Goal: Task Accomplishment & Management: Manage account settings

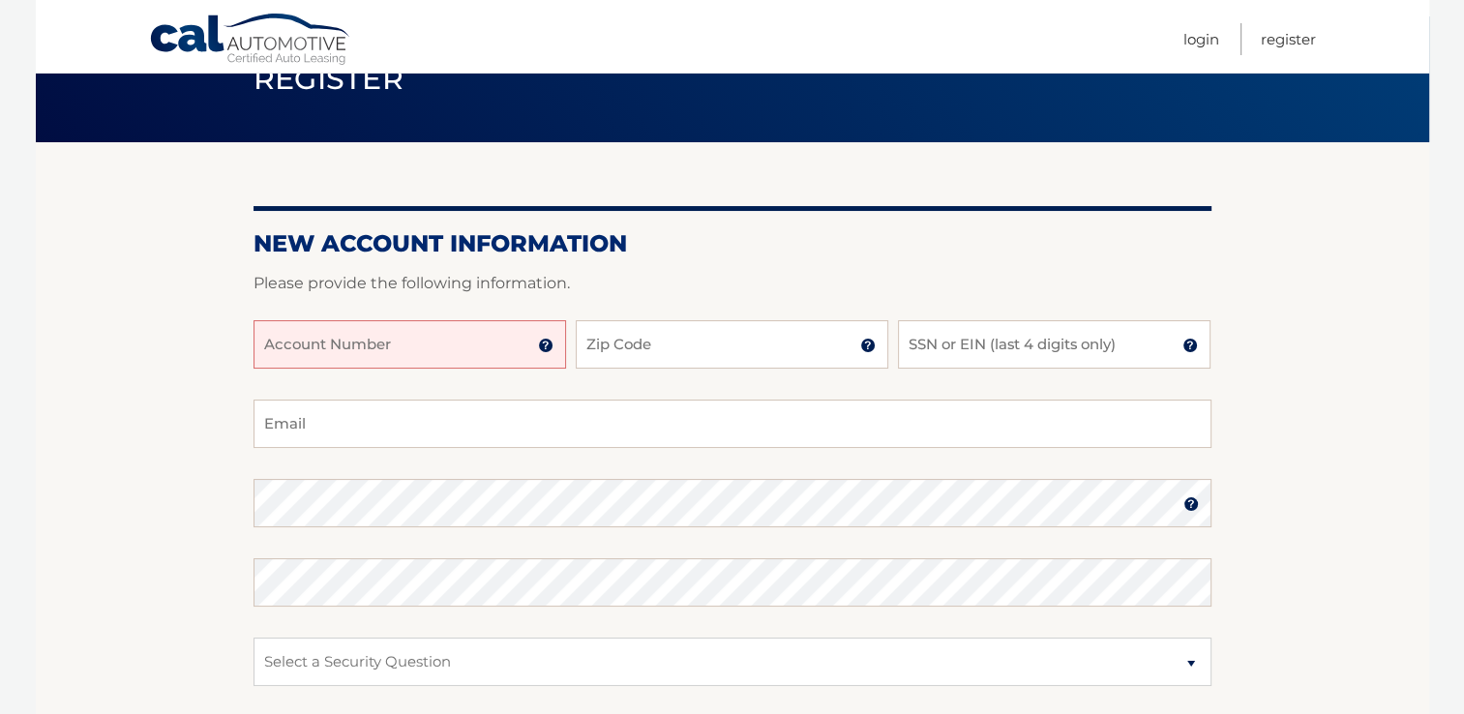
scroll to position [38, 0]
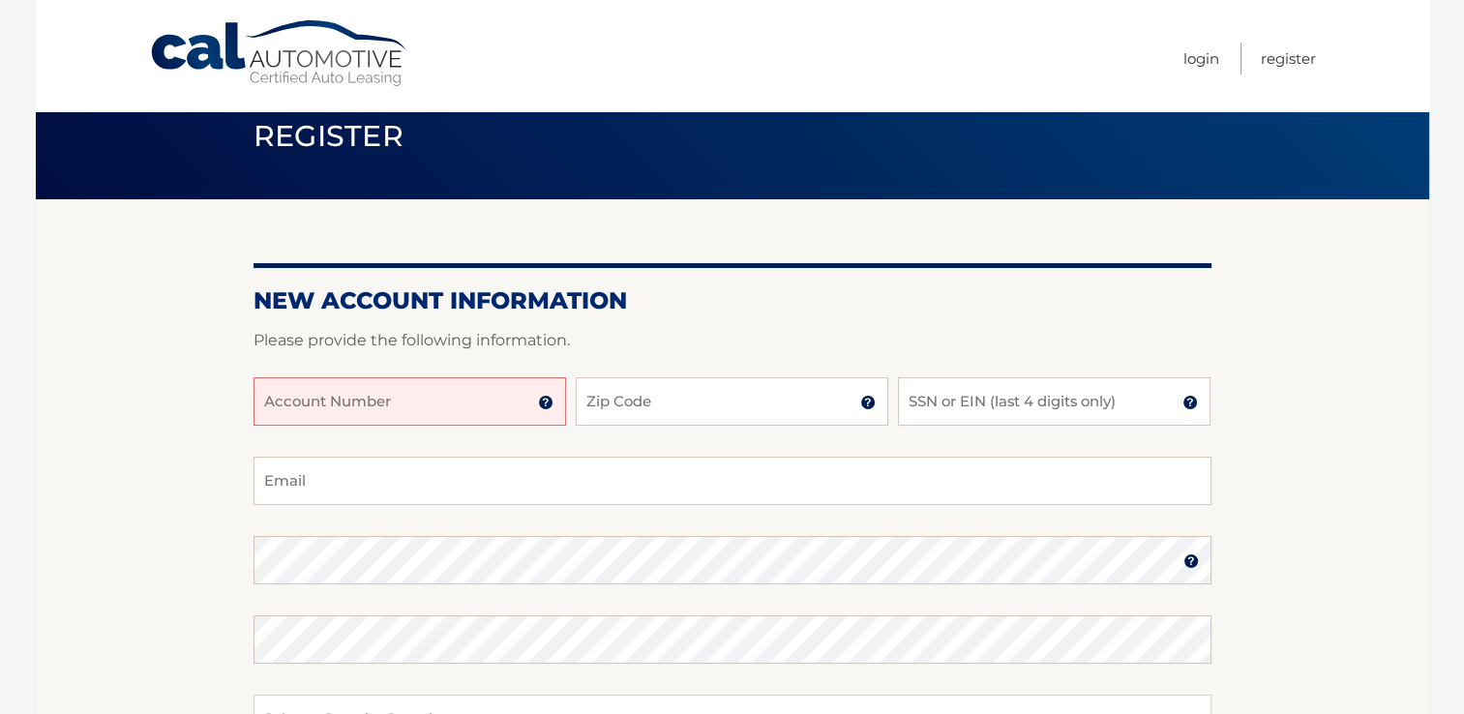
click at [491, 405] on input "Account Number" at bounding box center [409, 401] width 312 height 48
type input "44455999619"
click at [757, 400] on input "Zip Code" at bounding box center [732, 401] width 312 height 48
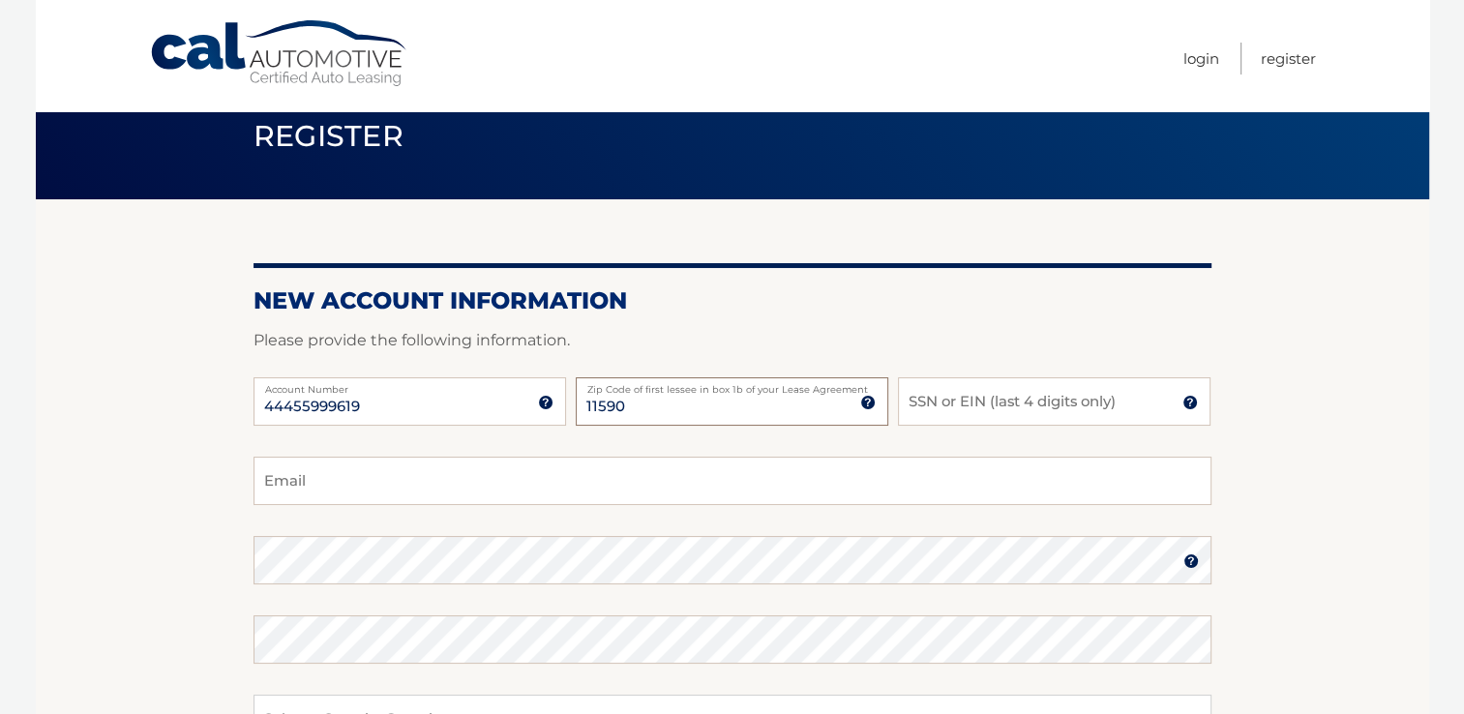
type input "11590"
click at [992, 407] on input "SSN or EIN (last 4 digits only)" at bounding box center [1054, 401] width 312 height 48
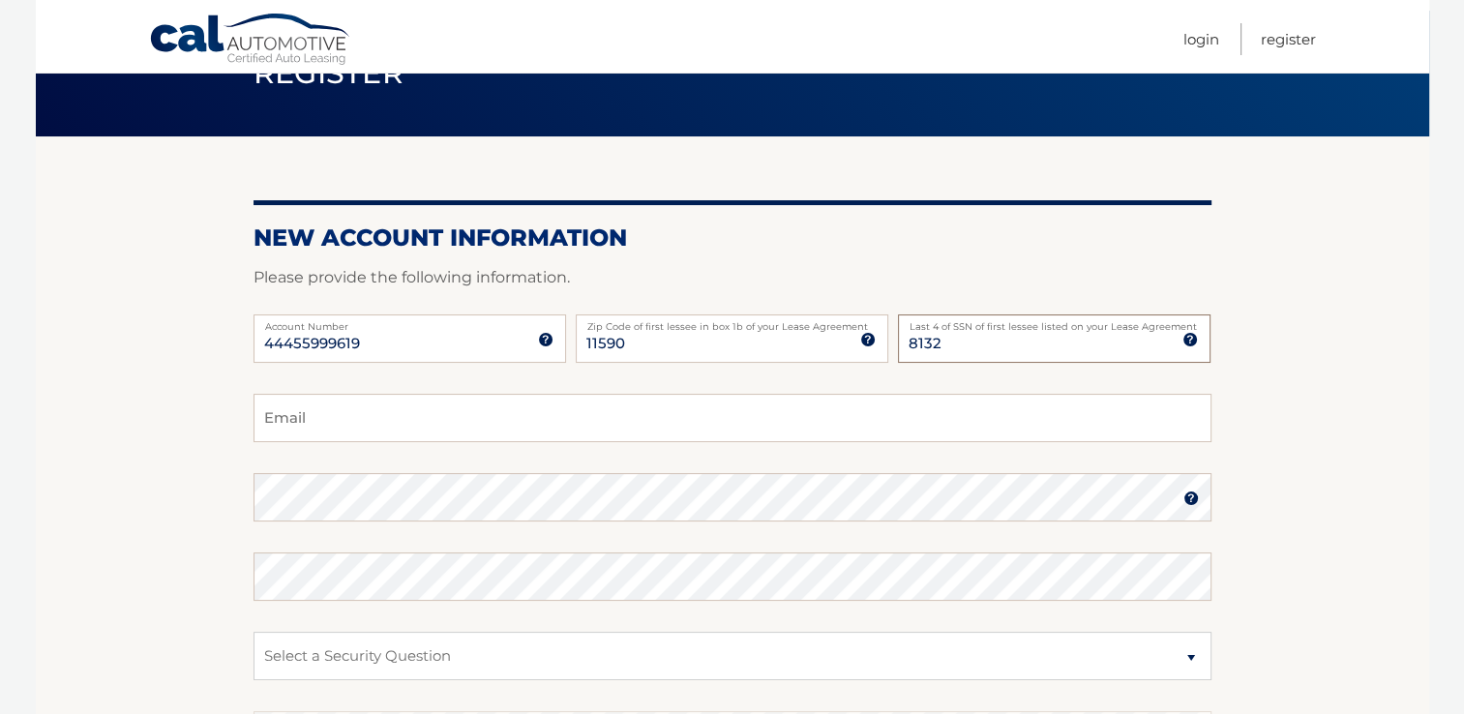
scroll to position [134, 0]
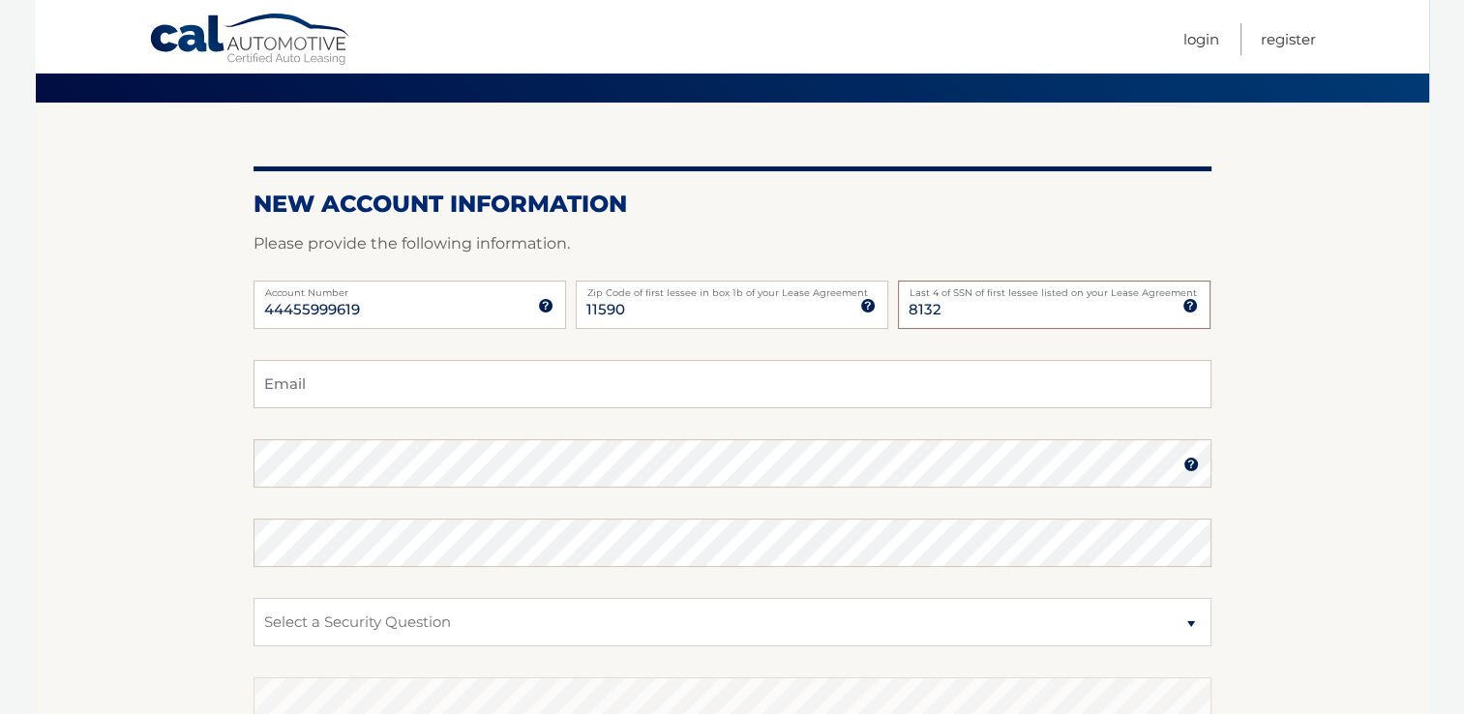
type input "8132"
click at [363, 388] on input "Email" at bounding box center [732, 384] width 958 height 48
type input "wellington.norman@gmail.com"
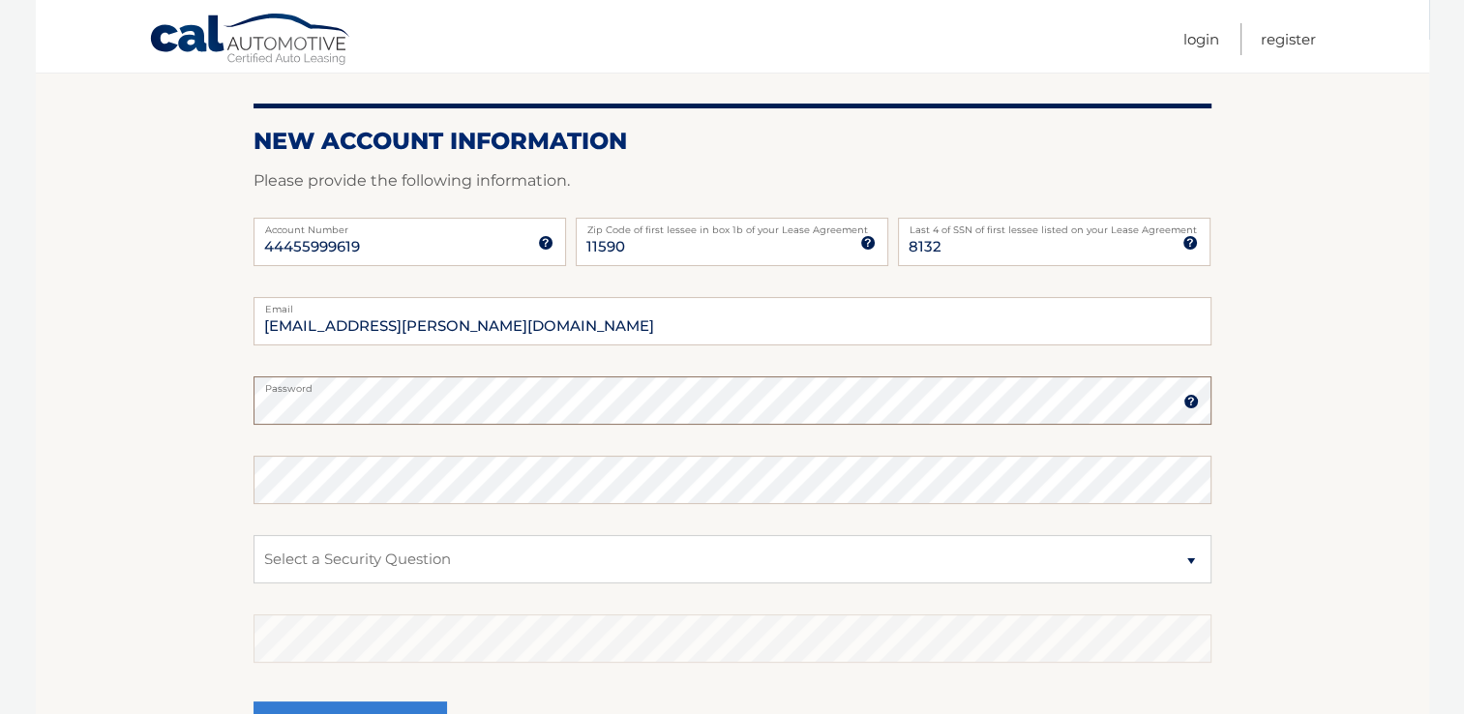
scroll to position [231, 0]
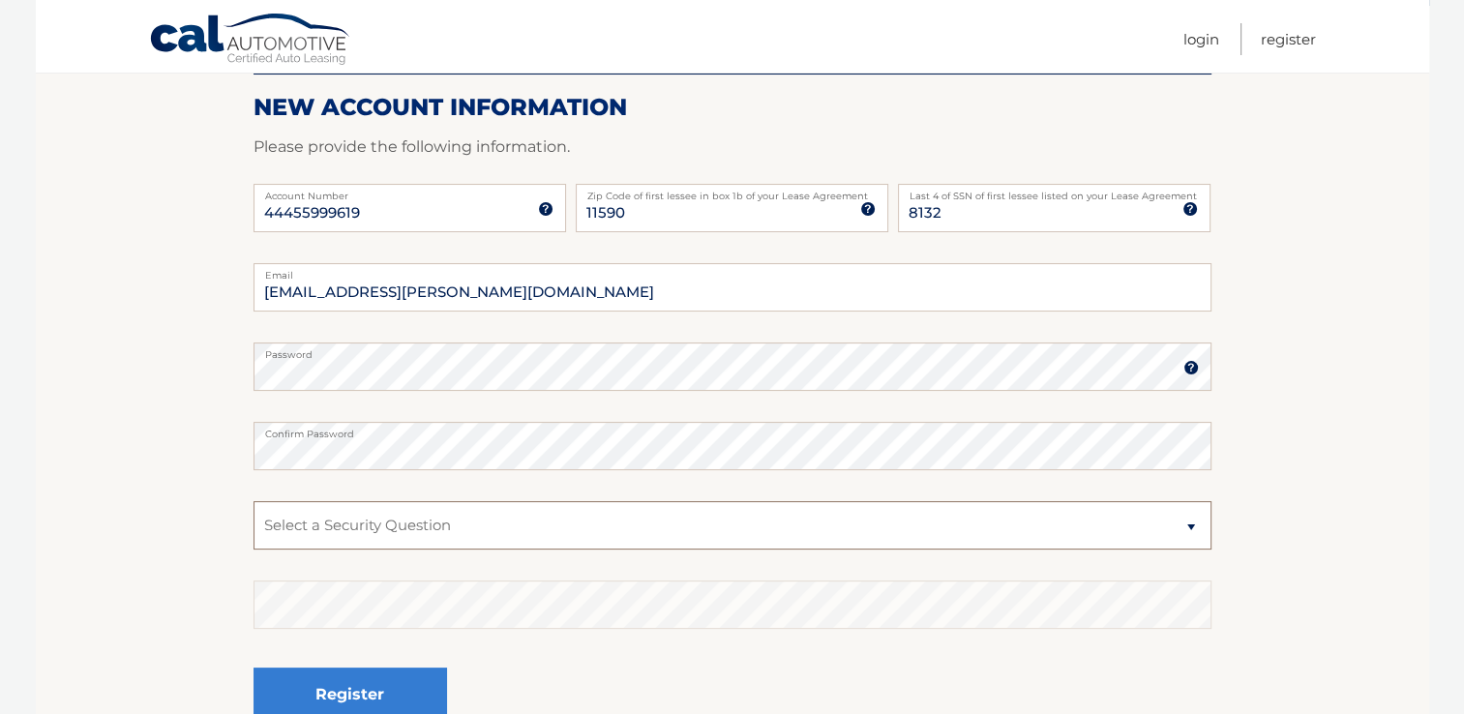
click at [519, 528] on select "Select a Security Question What was the name of your elementary school? What is…" at bounding box center [732, 525] width 958 height 48
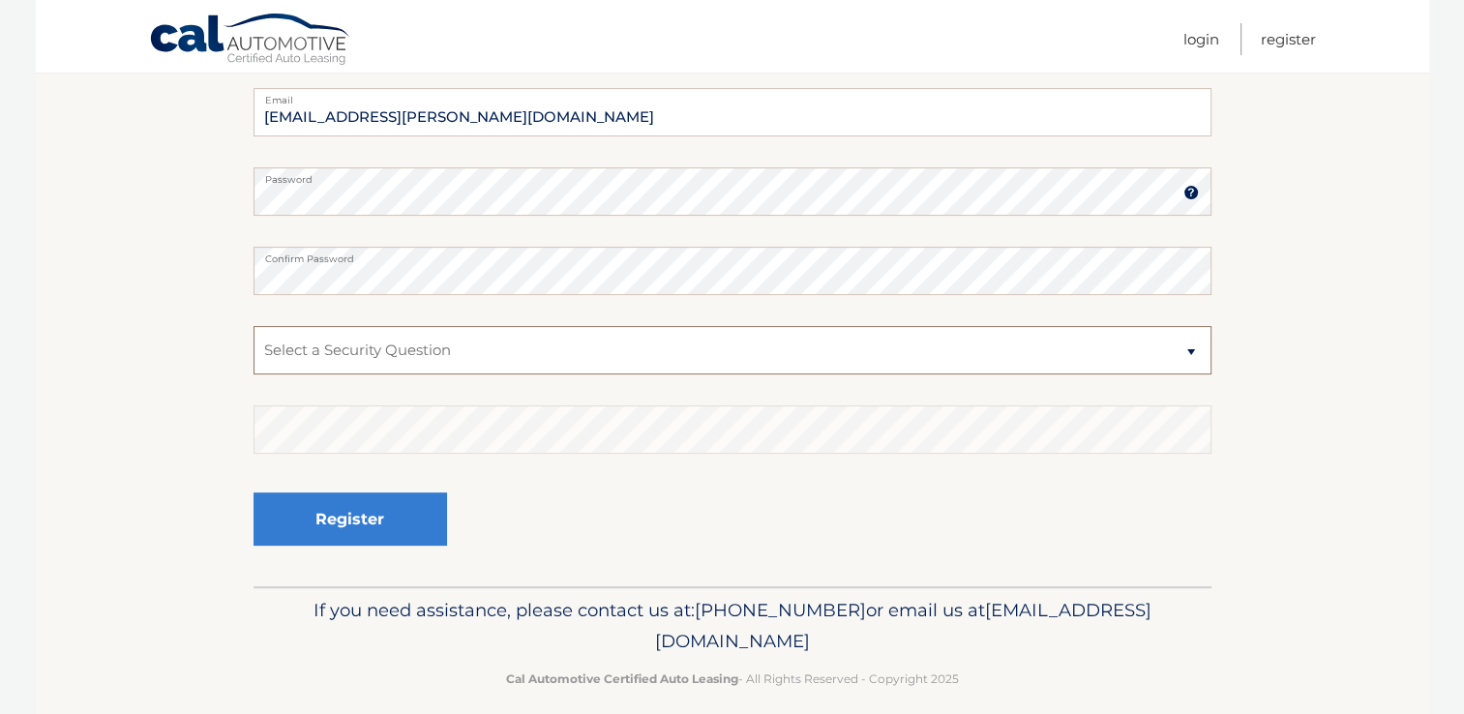
scroll to position [425, 0]
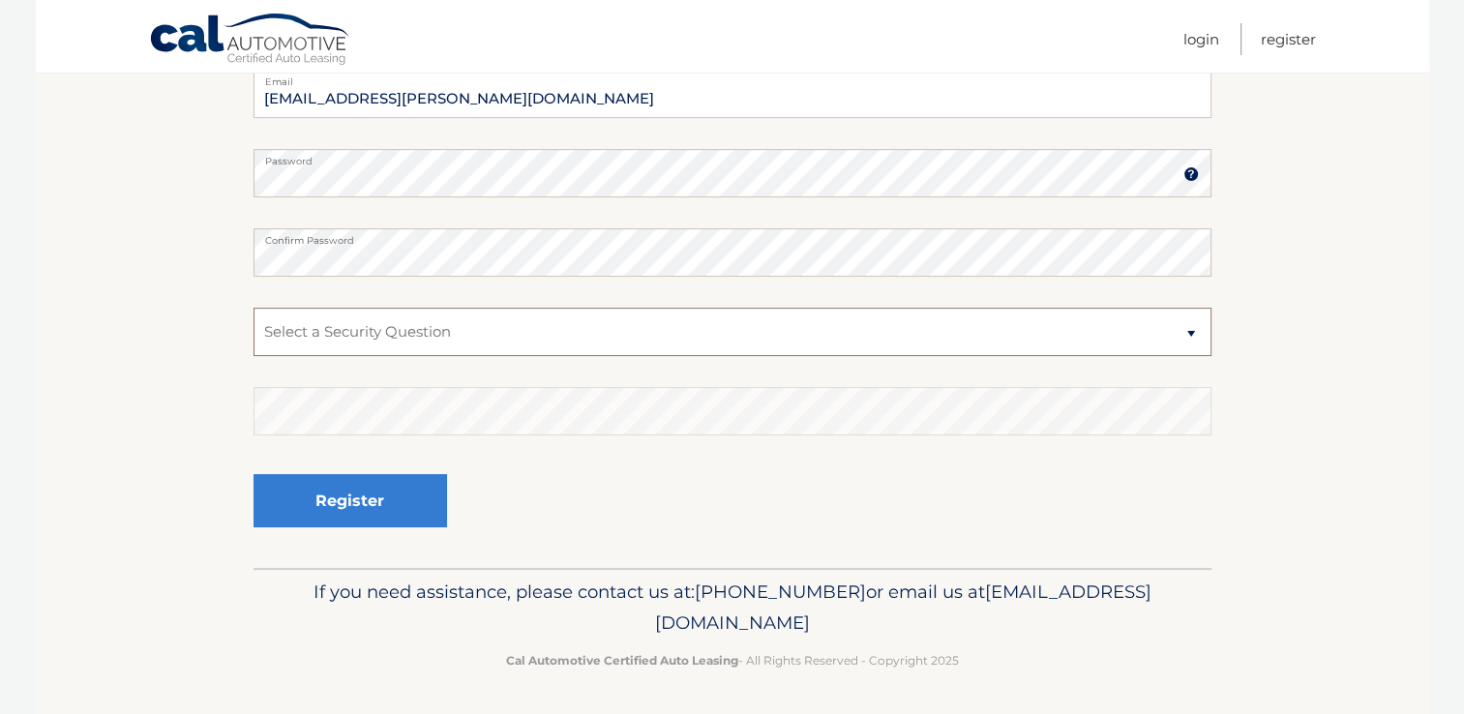
click at [589, 329] on select "Select a Security Question What was the name of your elementary school? What is…" at bounding box center [732, 332] width 958 height 48
select select "4"
click at [253, 308] on select "Select a Security Question What was the name of your elementary school? What is…" at bounding box center [732, 332] width 958 height 48
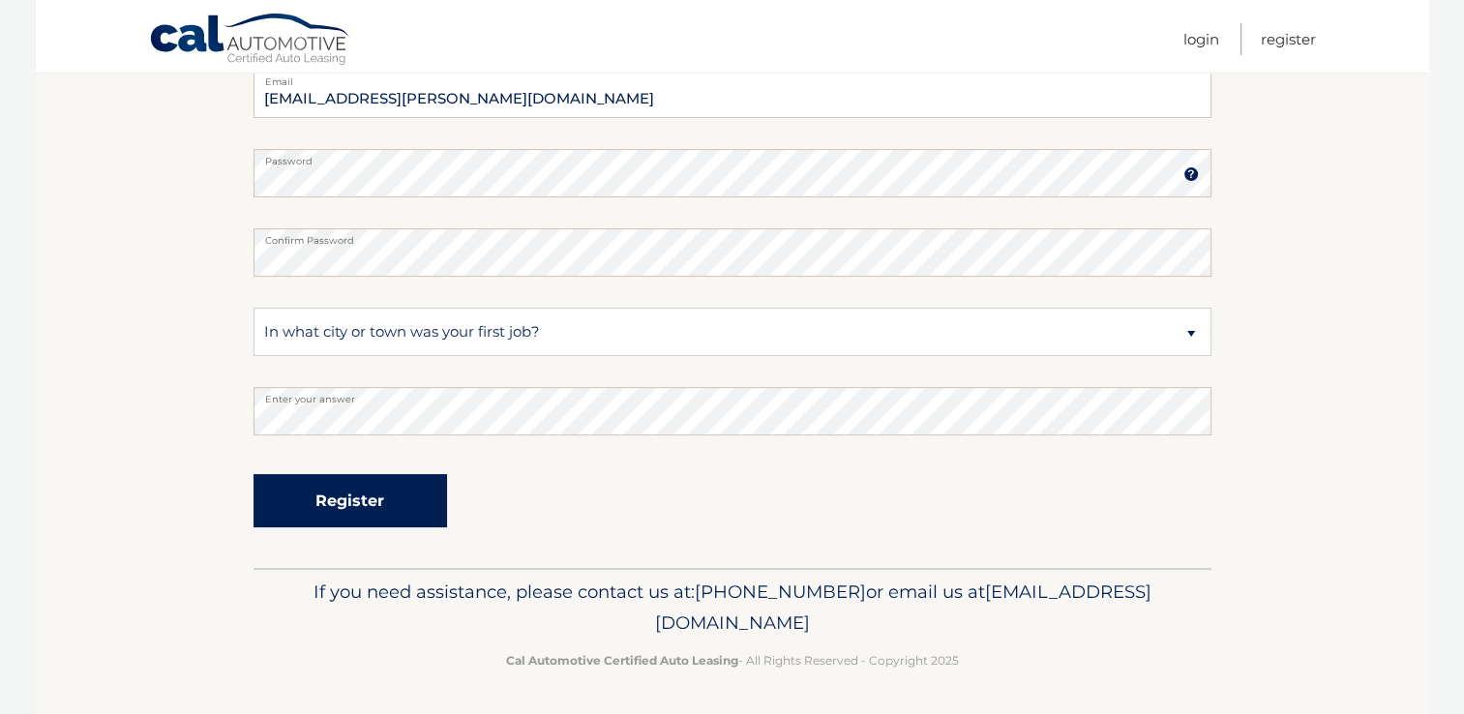
click at [405, 498] on button "Register" at bounding box center [349, 500] width 193 height 53
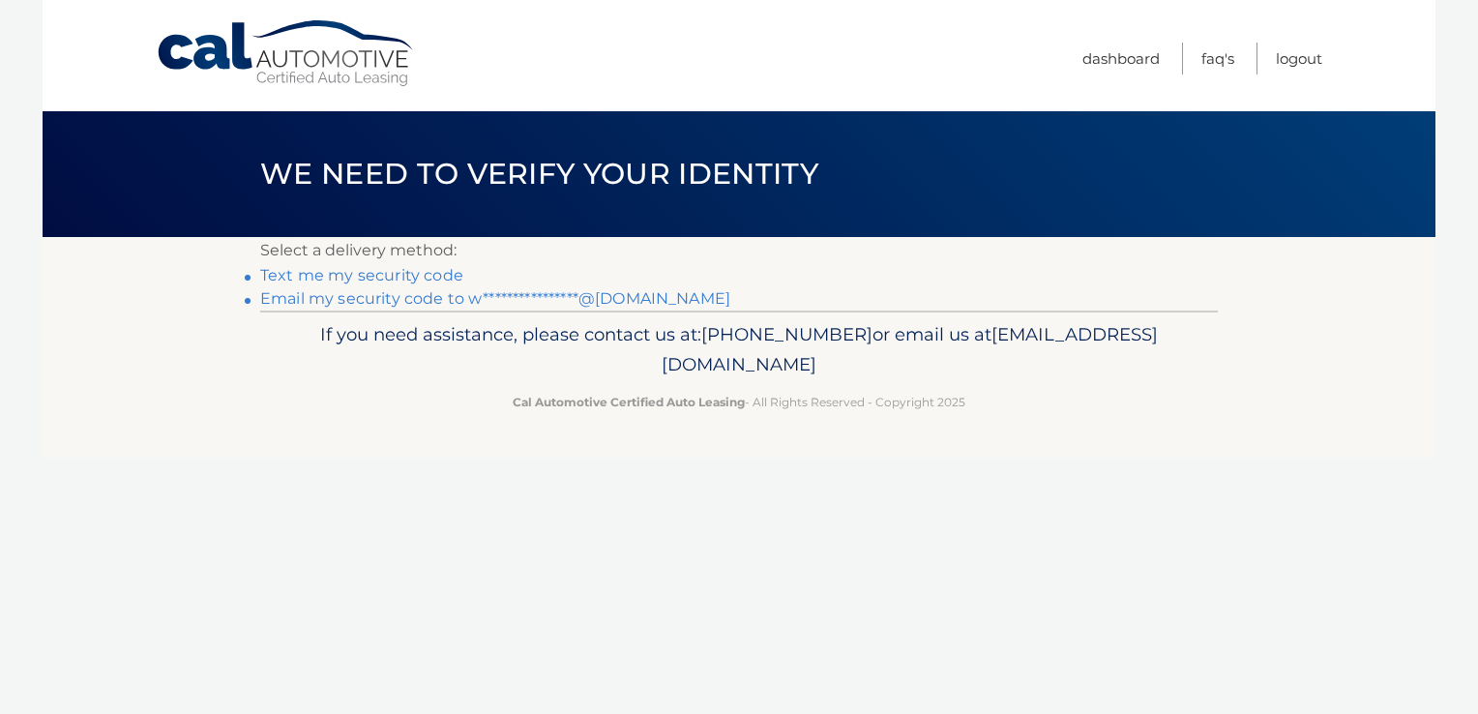
click at [279, 272] on link "Text me my security code" at bounding box center [361, 275] width 203 height 18
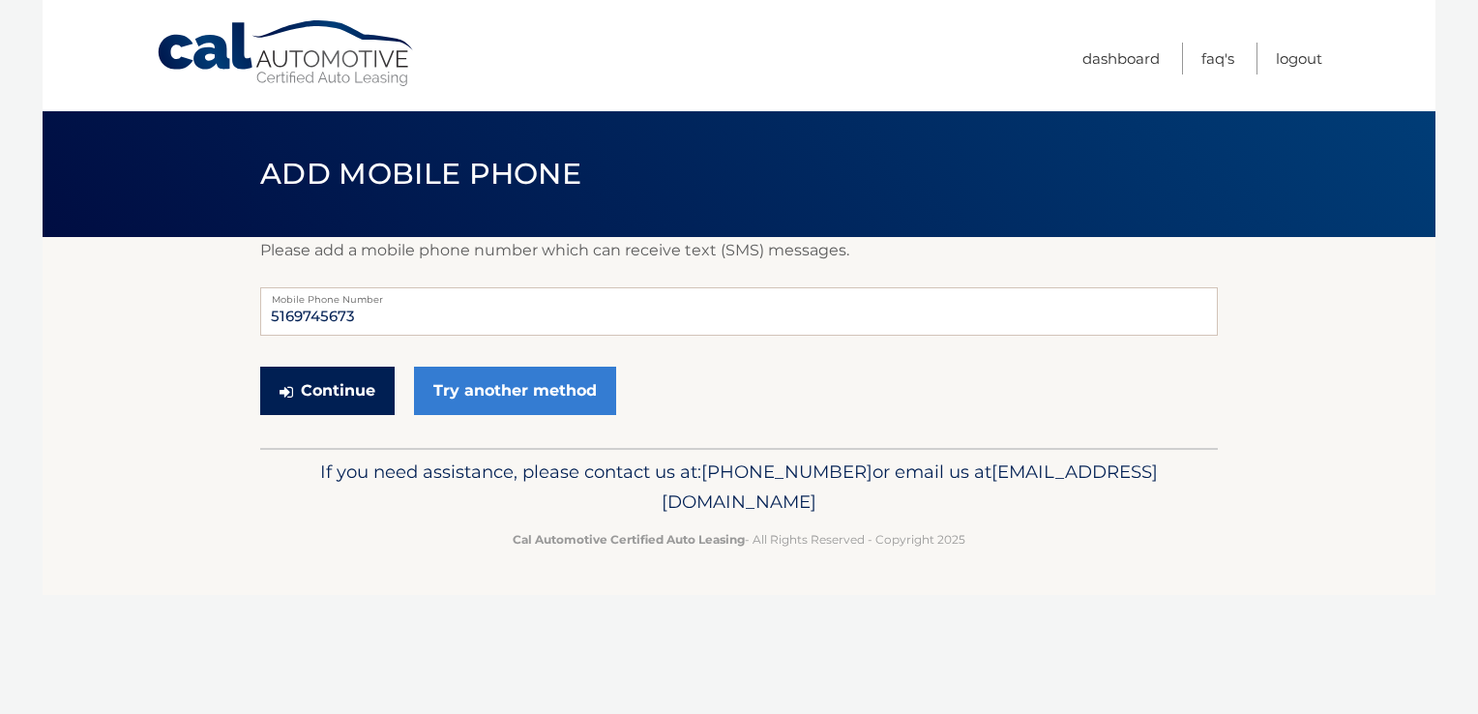
click at [352, 386] on button "Continue" at bounding box center [327, 391] width 134 height 48
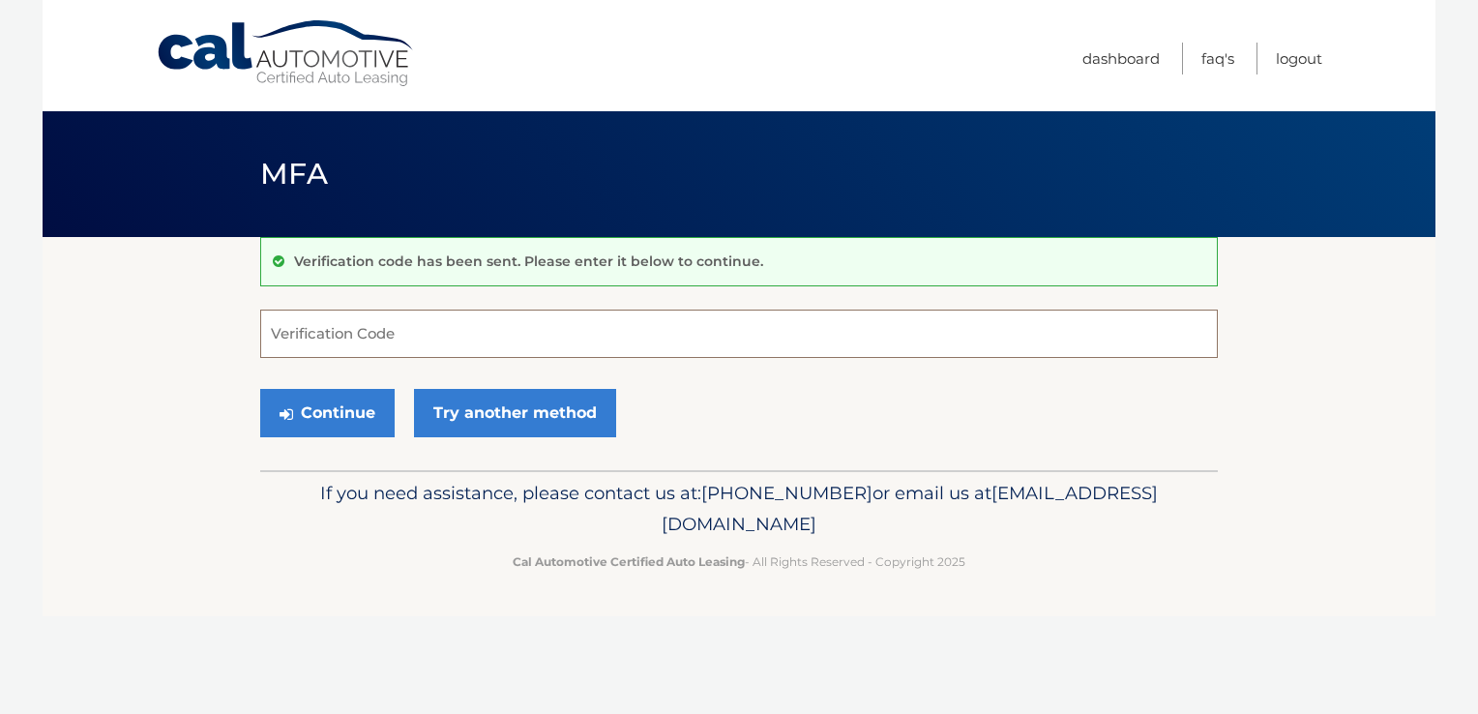
click at [425, 327] on input "Verification Code" at bounding box center [739, 334] width 958 height 48
type input "999753"
click at [260, 389] on button "Continue" at bounding box center [327, 413] width 134 height 48
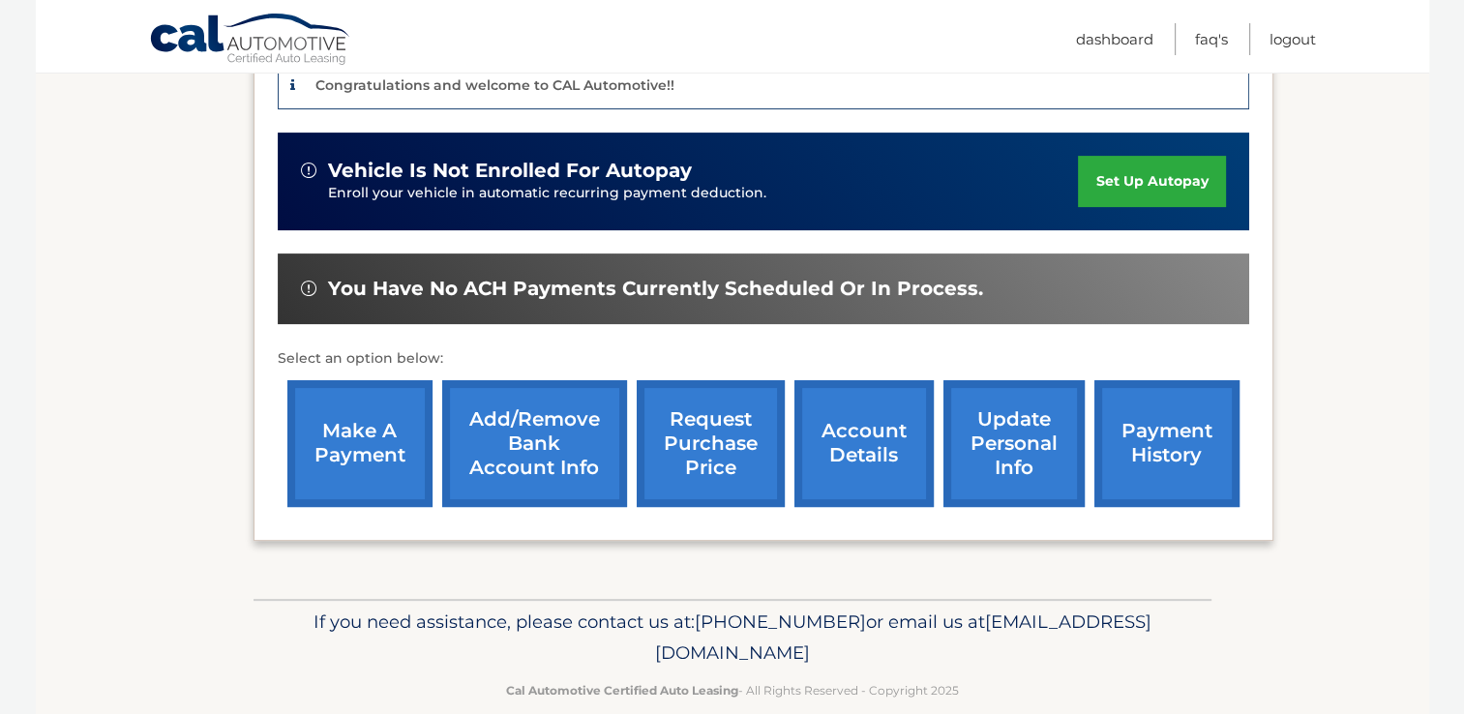
scroll to position [526, 0]
click at [1169, 417] on link "payment history" at bounding box center [1166, 443] width 145 height 127
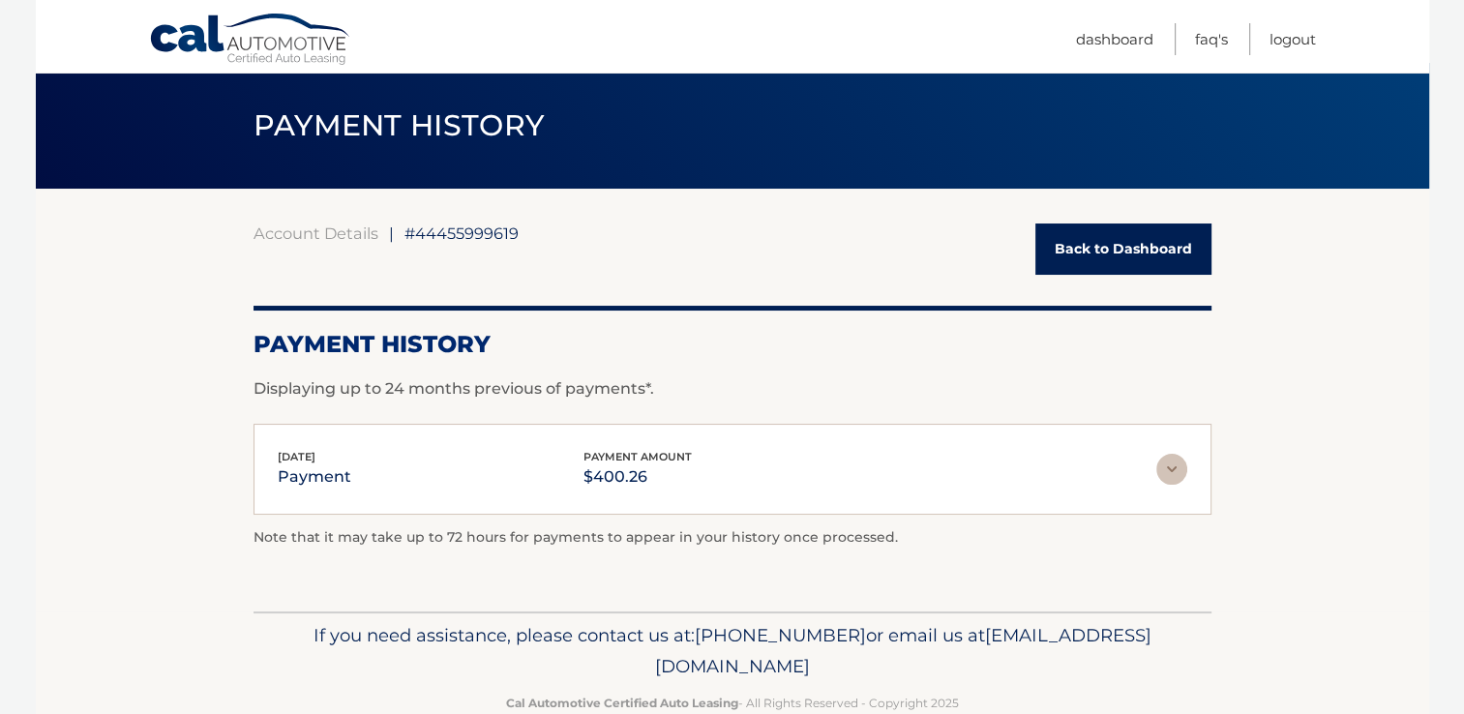
scroll to position [91, 0]
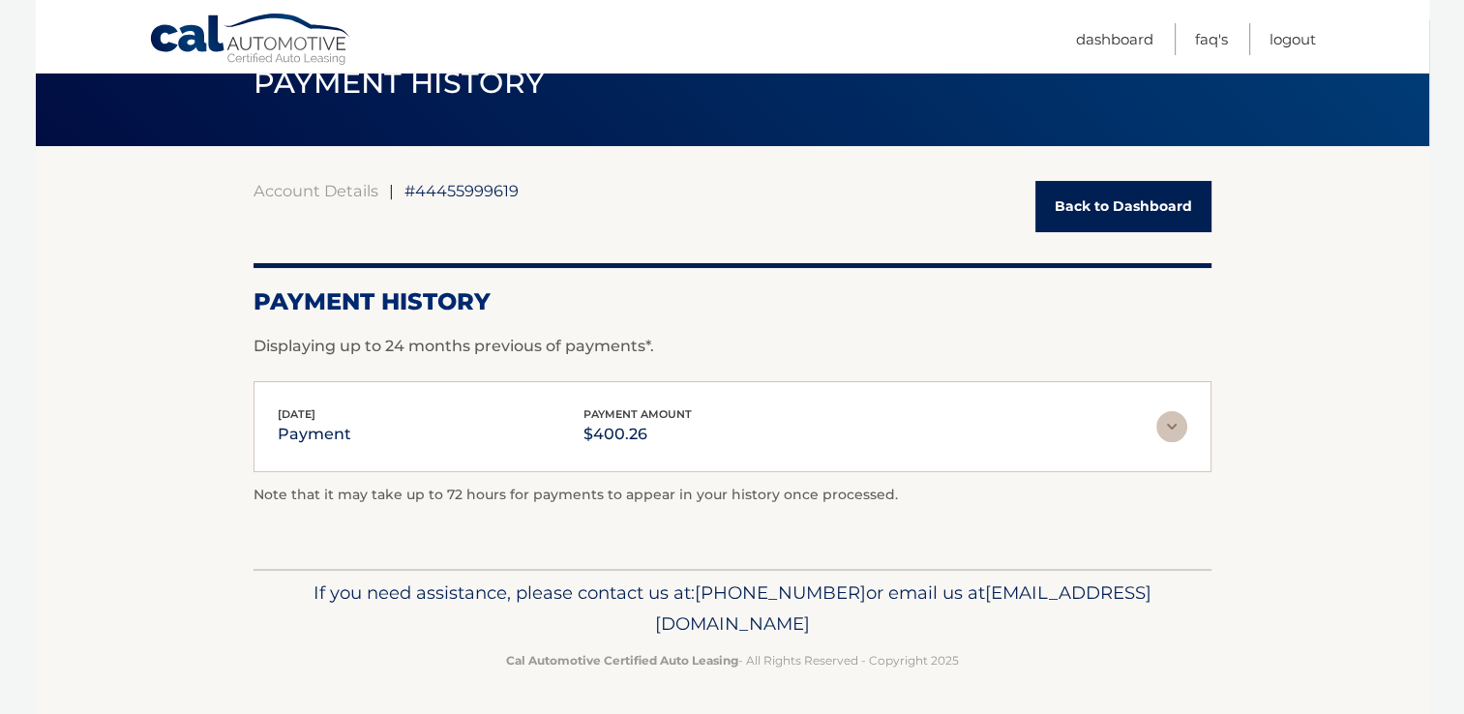
click at [1179, 429] on img at bounding box center [1171, 426] width 31 height 31
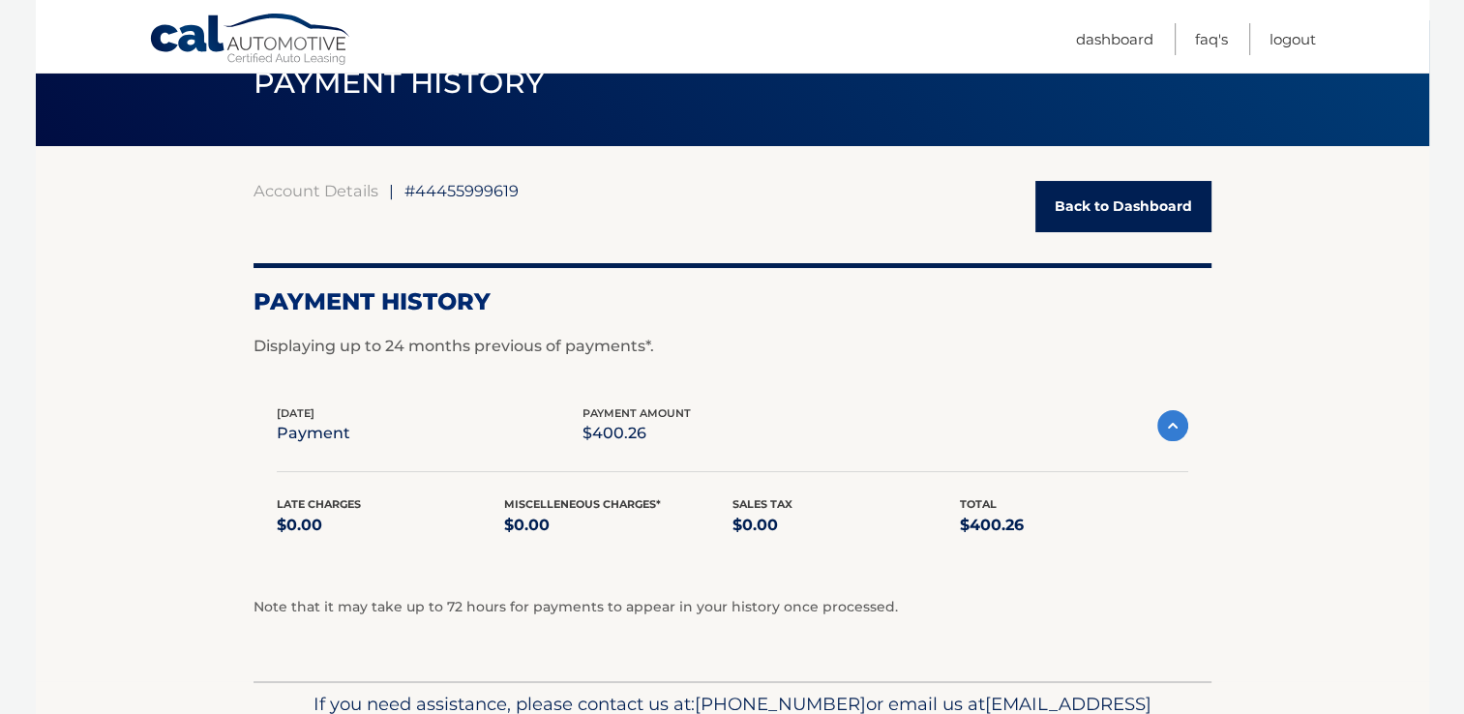
click at [1179, 429] on img at bounding box center [1172, 425] width 31 height 31
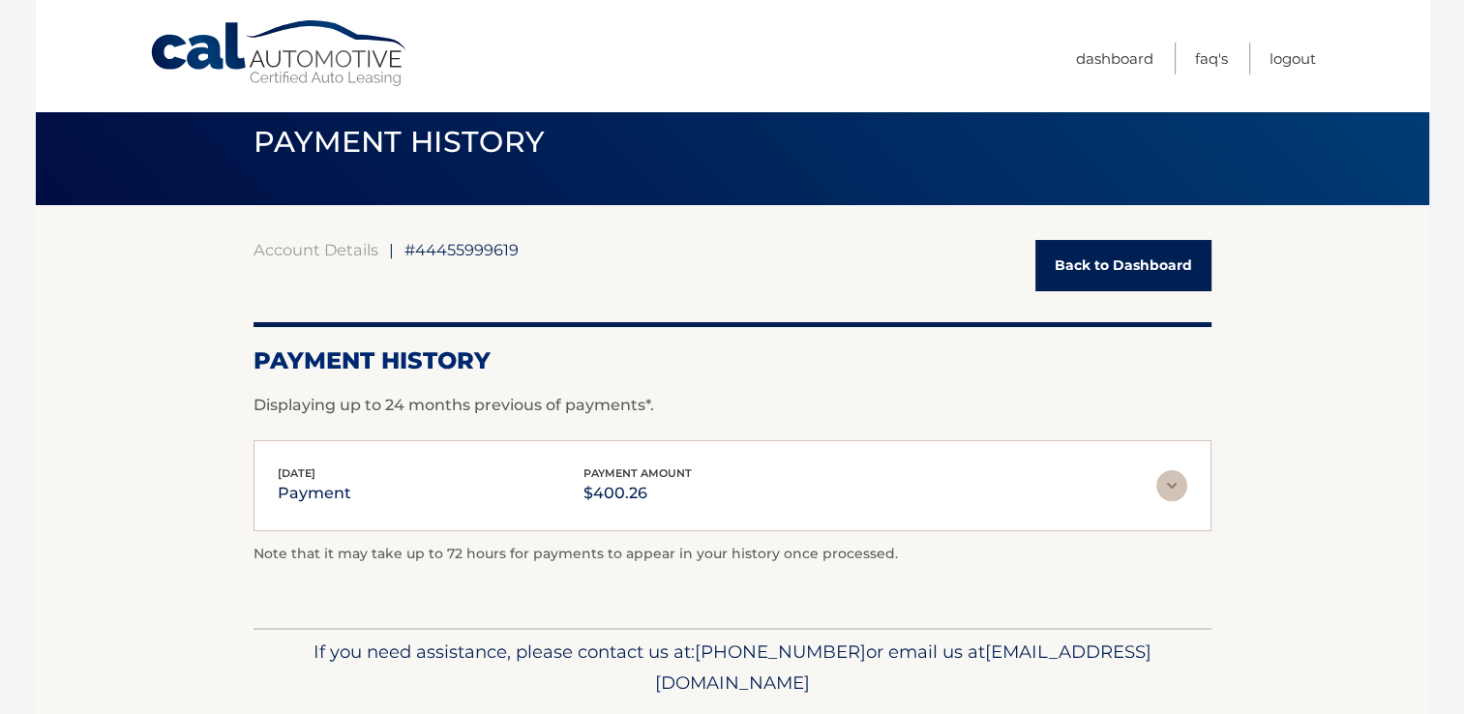
scroll to position [0, 0]
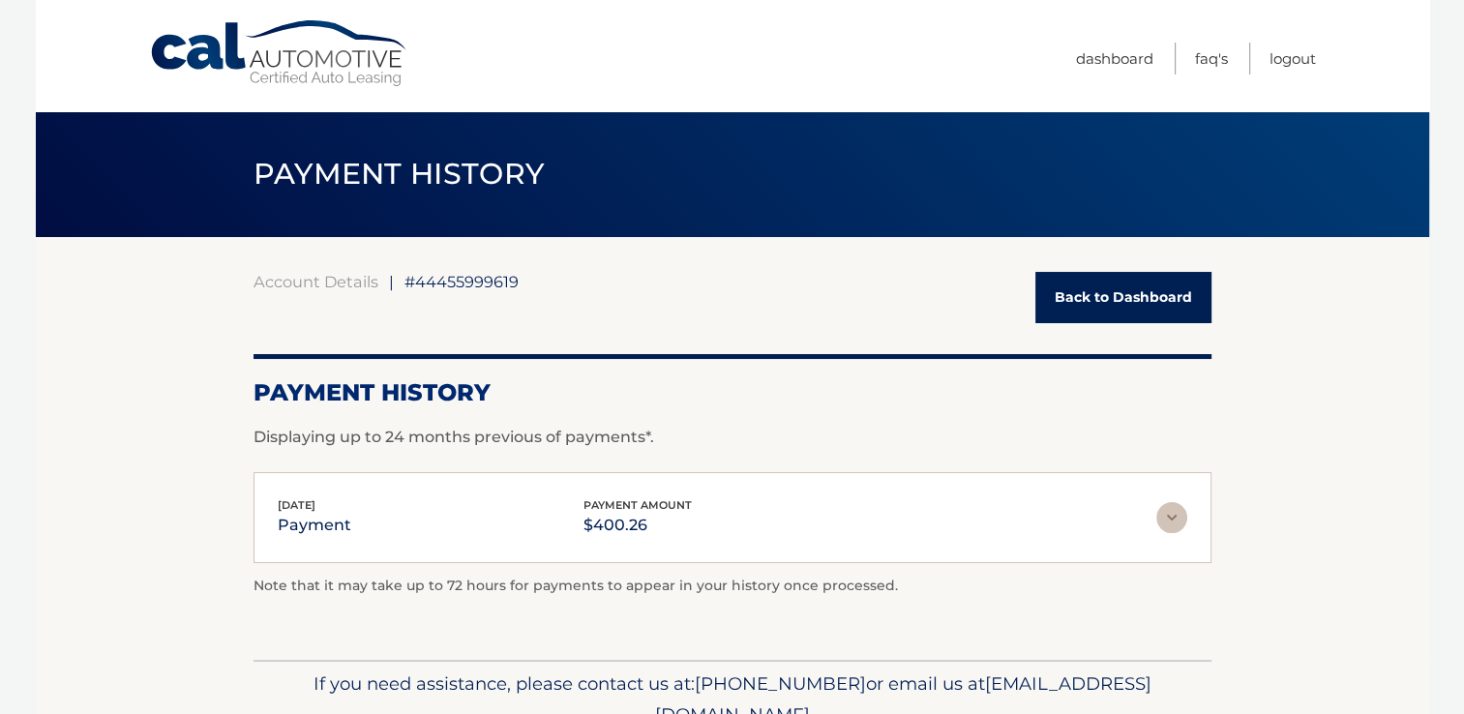
click at [1166, 303] on link "Back to Dashboard" at bounding box center [1123, 297] width 176 height 51
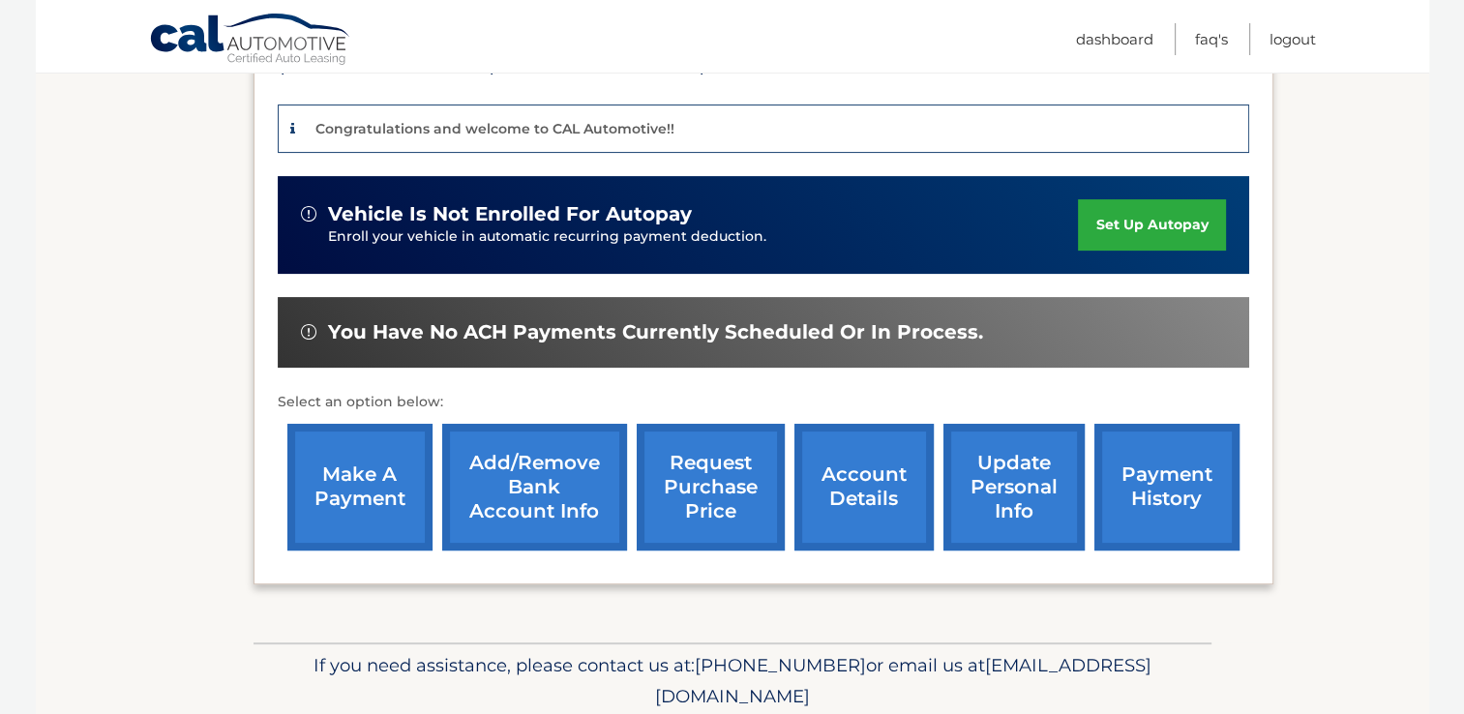
scroll to position [484, 0]
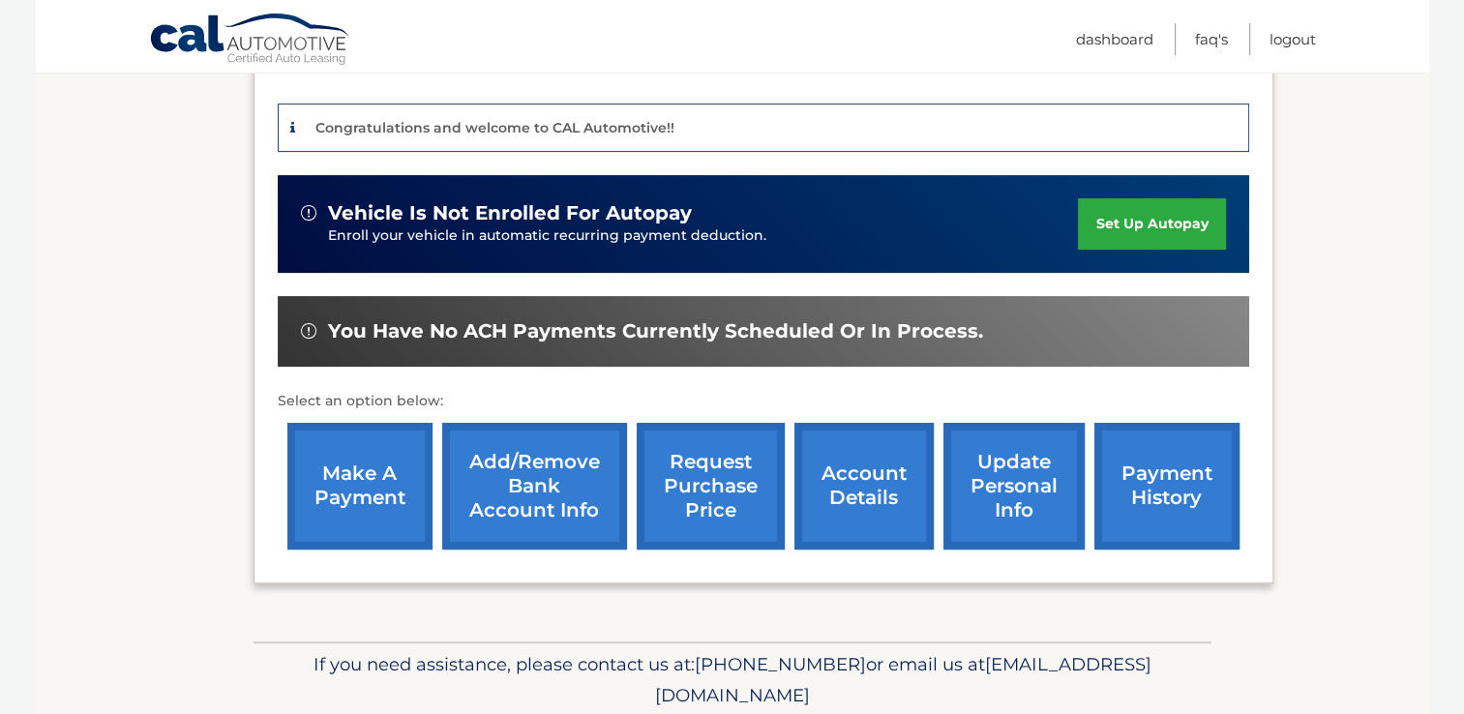
click at [993, 460] on link "update personal info" at bounding box center [1013, 486] width 141 height 127
click at [846, 461] on link "account details" at bounding box center [863, 486] width 139 height 127
click at [553, 470] on link "Add/Remove bank account info" at bounding box center [534, 486] width 185 height 127
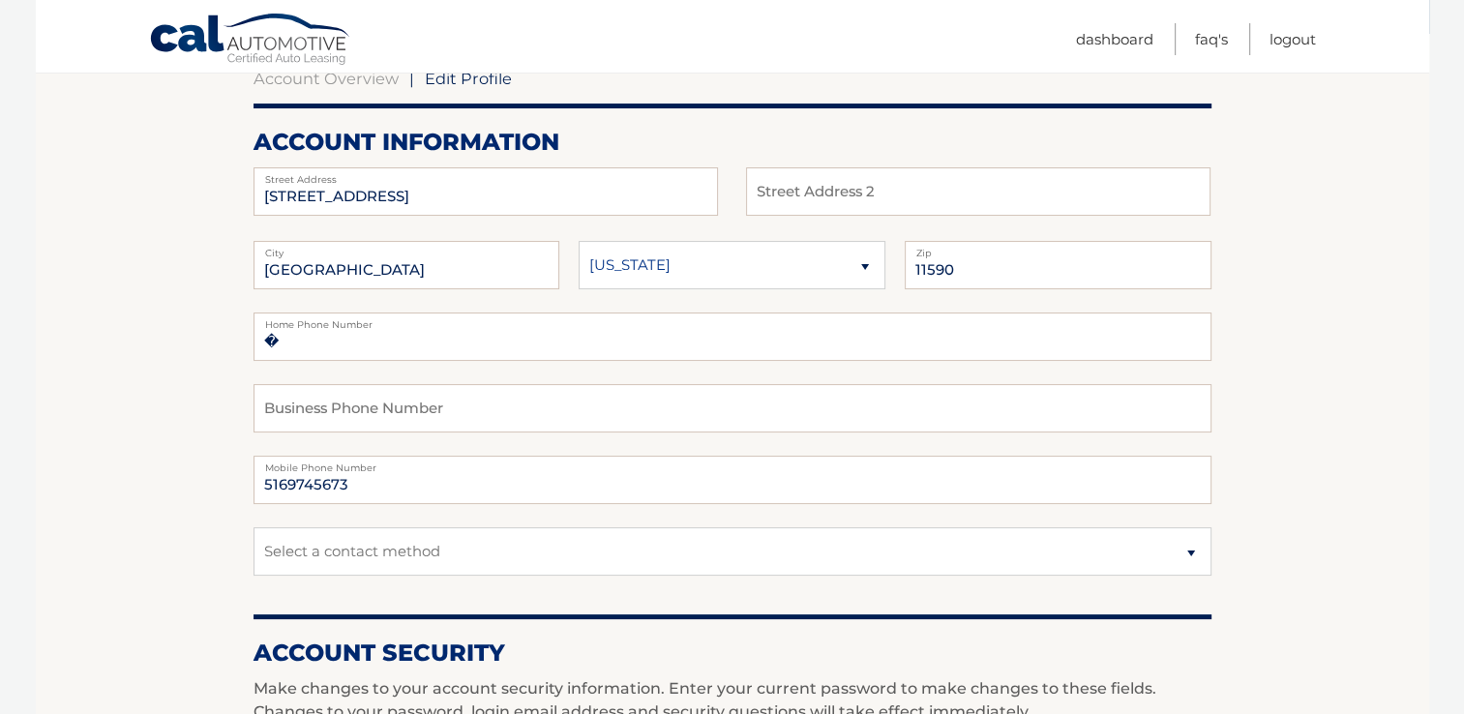
scroll to position [290, 0]
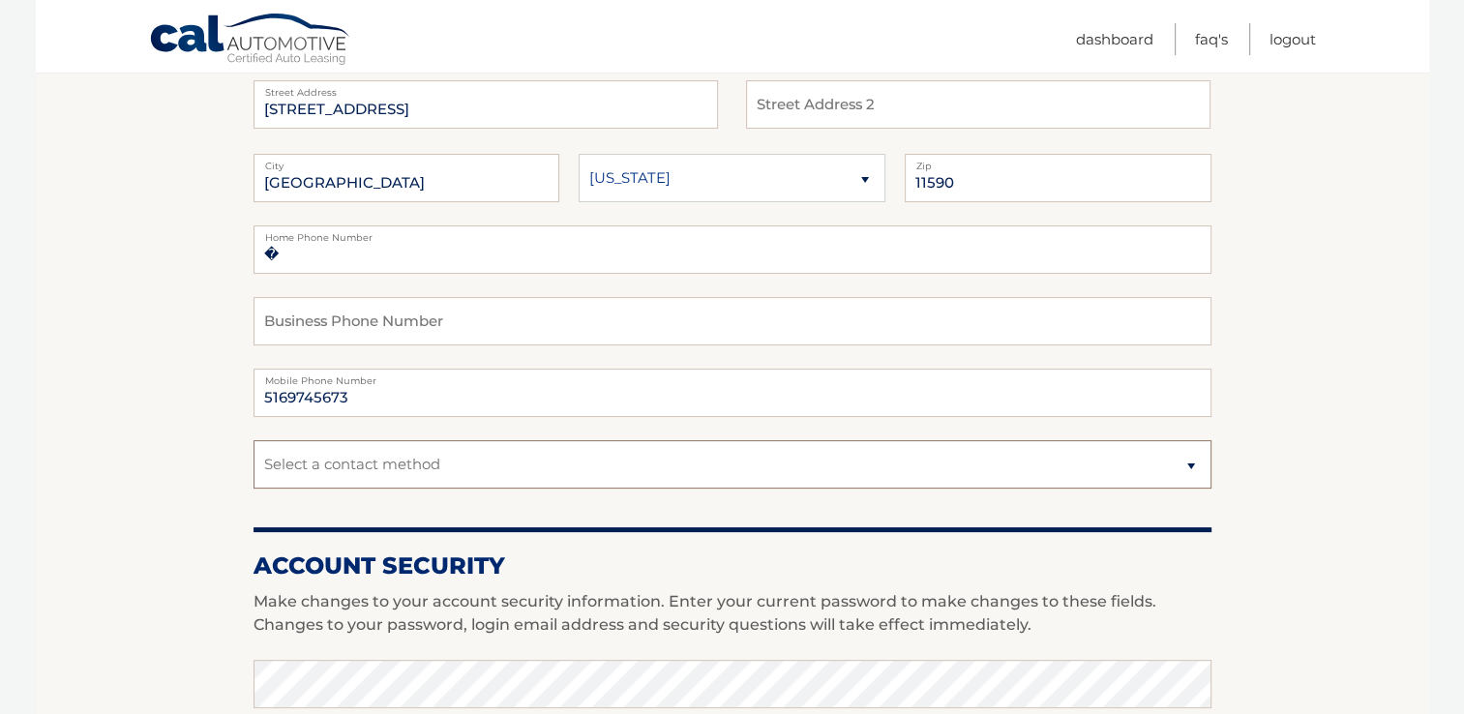
click at [503, 464] on select "Select a contact method Mobile Home" at bounding box center [732, 464] width 958 height 48
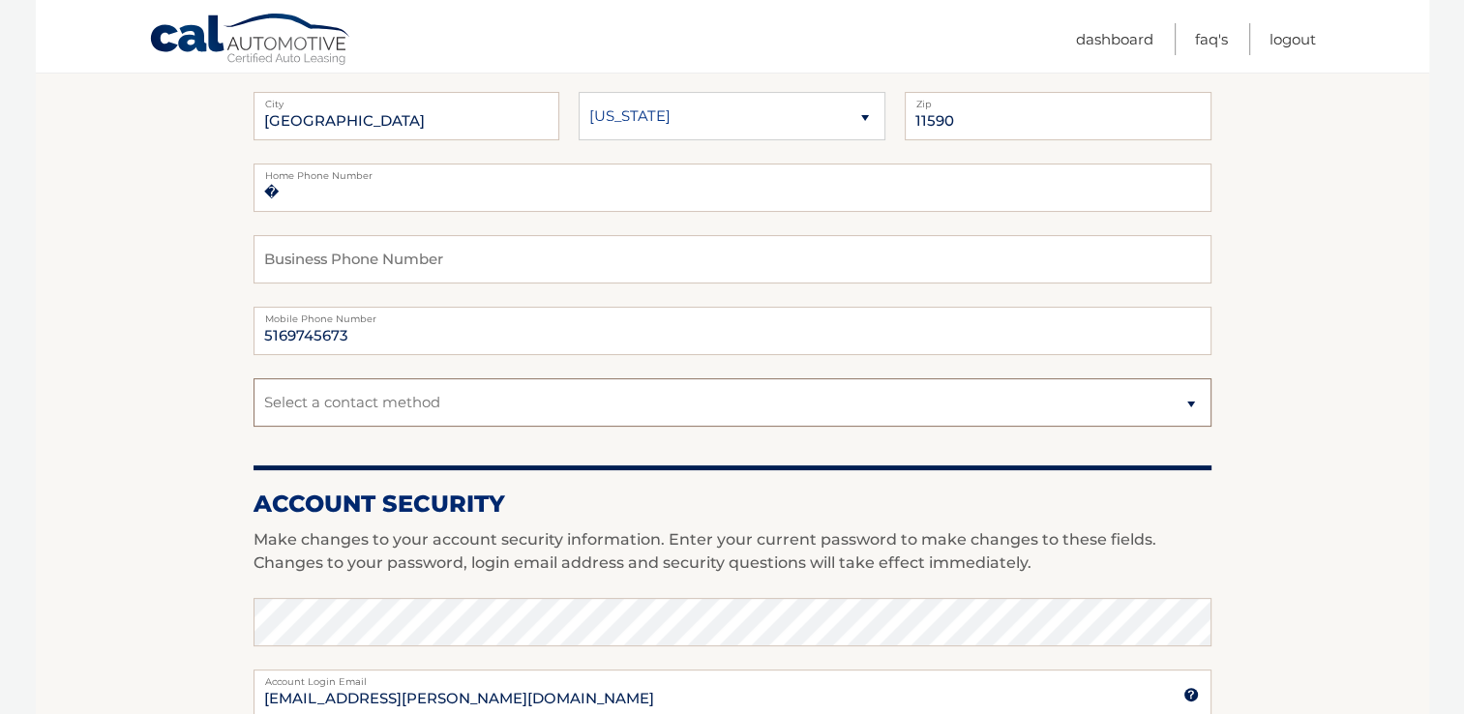
scroll to position [387, 0]
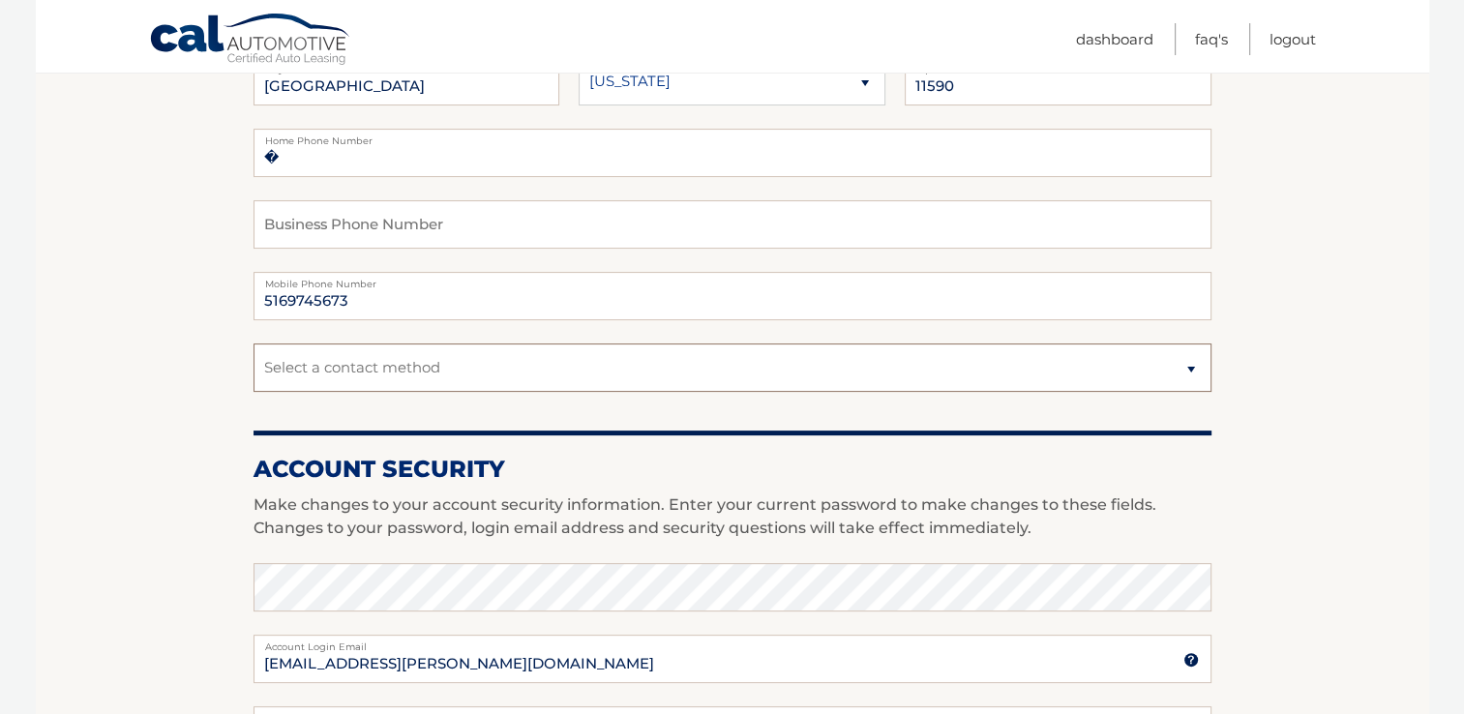
click at [606, 376] on select "Select a contact method Mobile Home" at bounding box center [732, 367] width 958 height 48
click at [609, 373] on select "Select a contact method Mobile Home" at bounding box center [732, 367] width 958 height 48
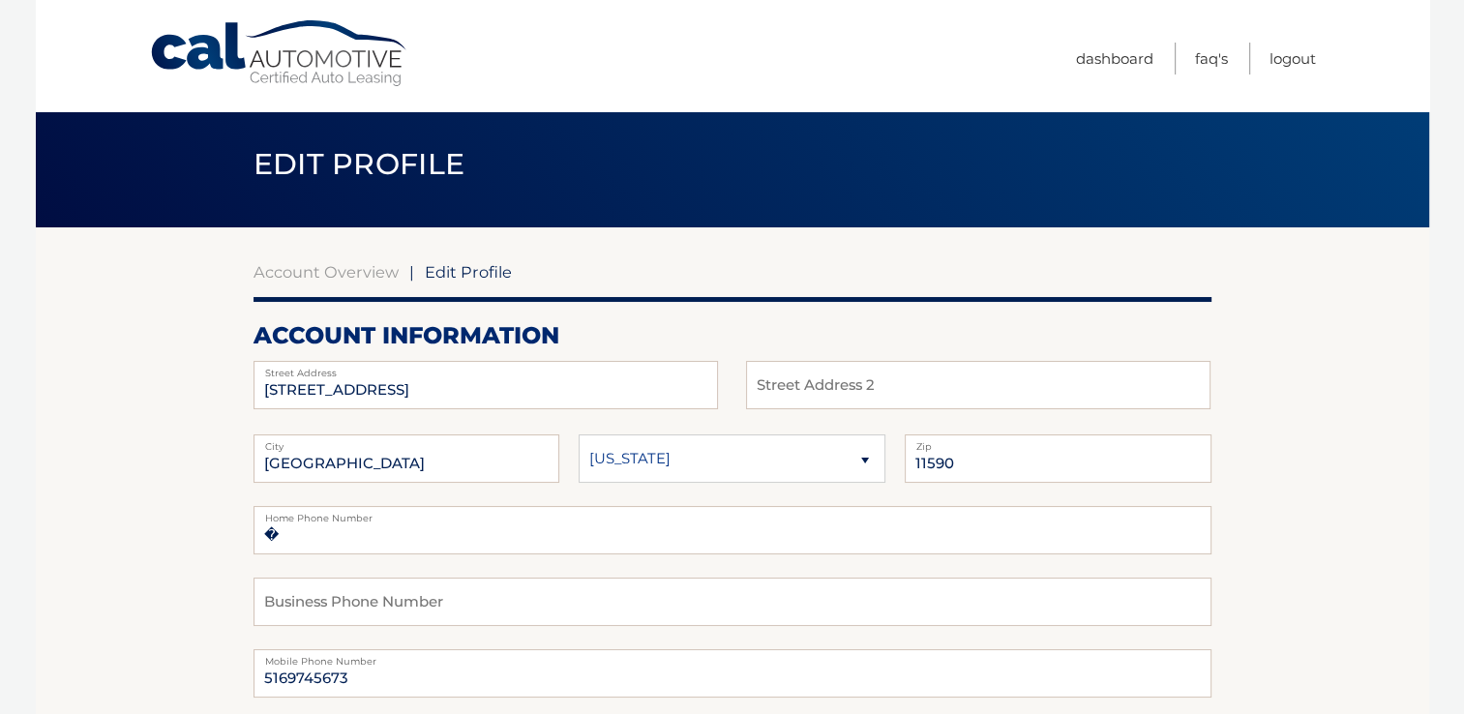
scroll to position [0, 0]
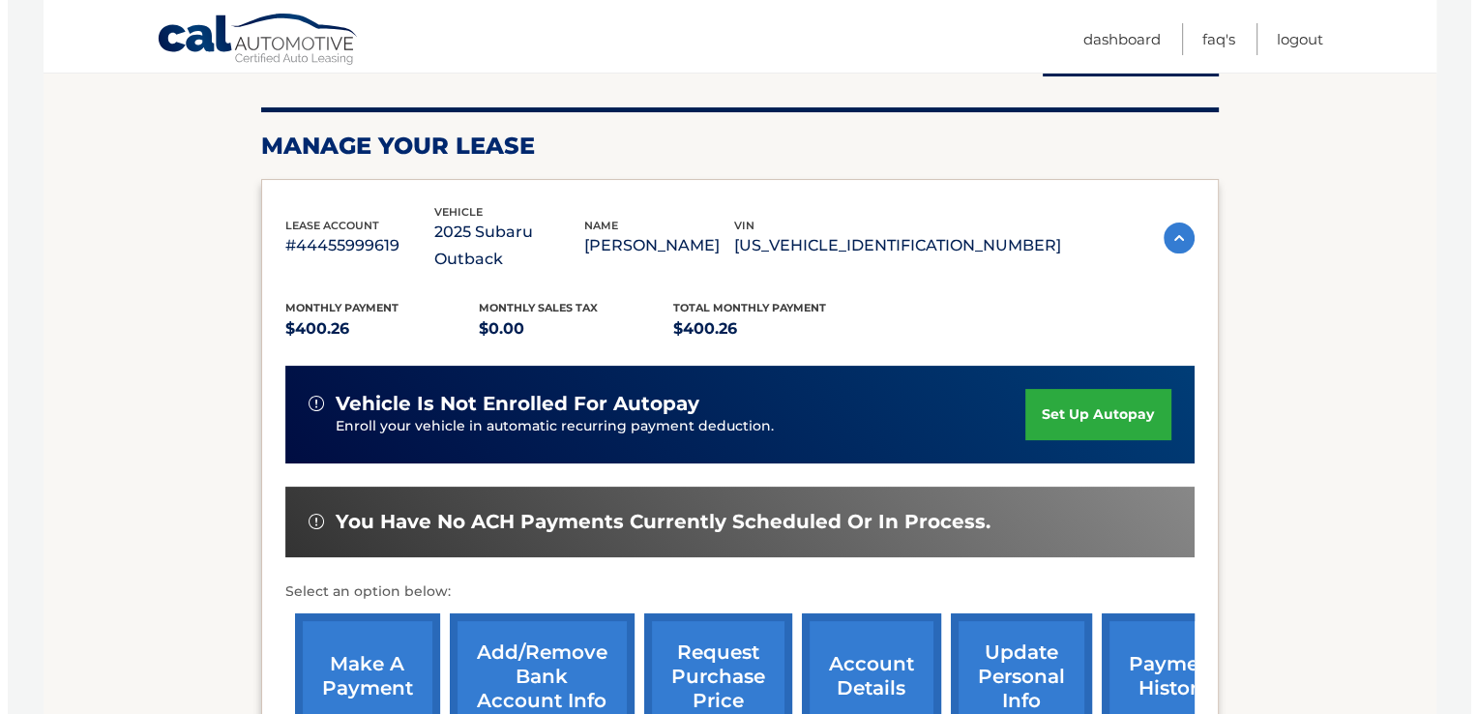
scroll to position [290, 0]
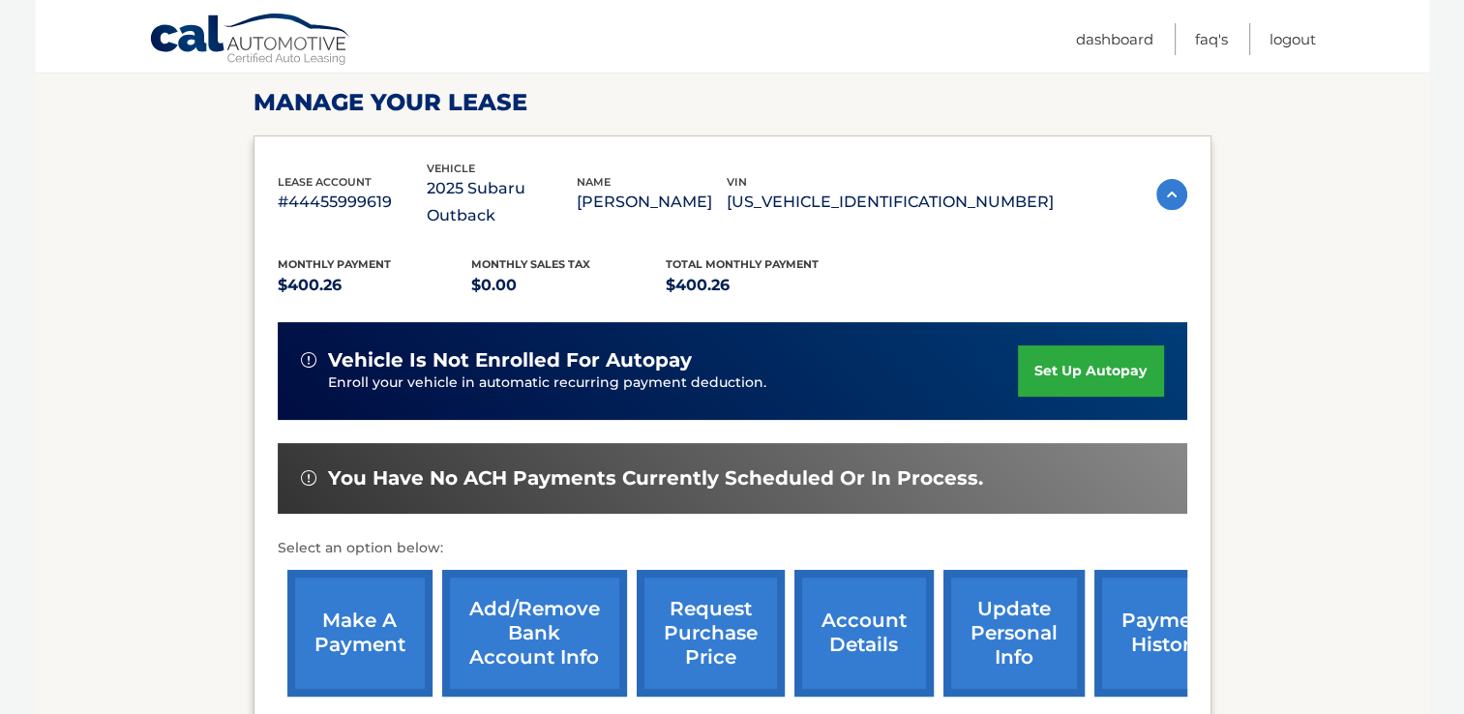
click at [753, 575] on link "request purchase price" at bounding box center [711, 633] width 148 height 127
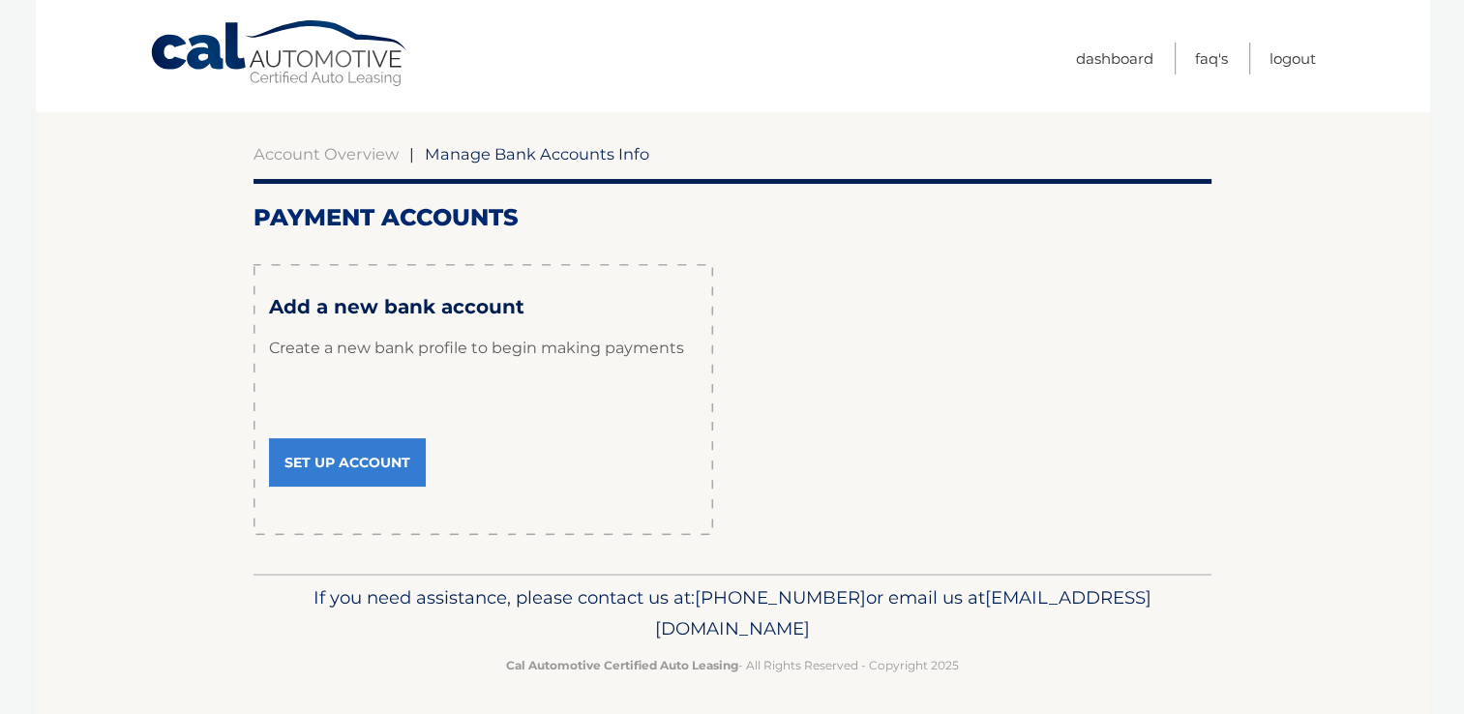
scroll to position [133, 0]
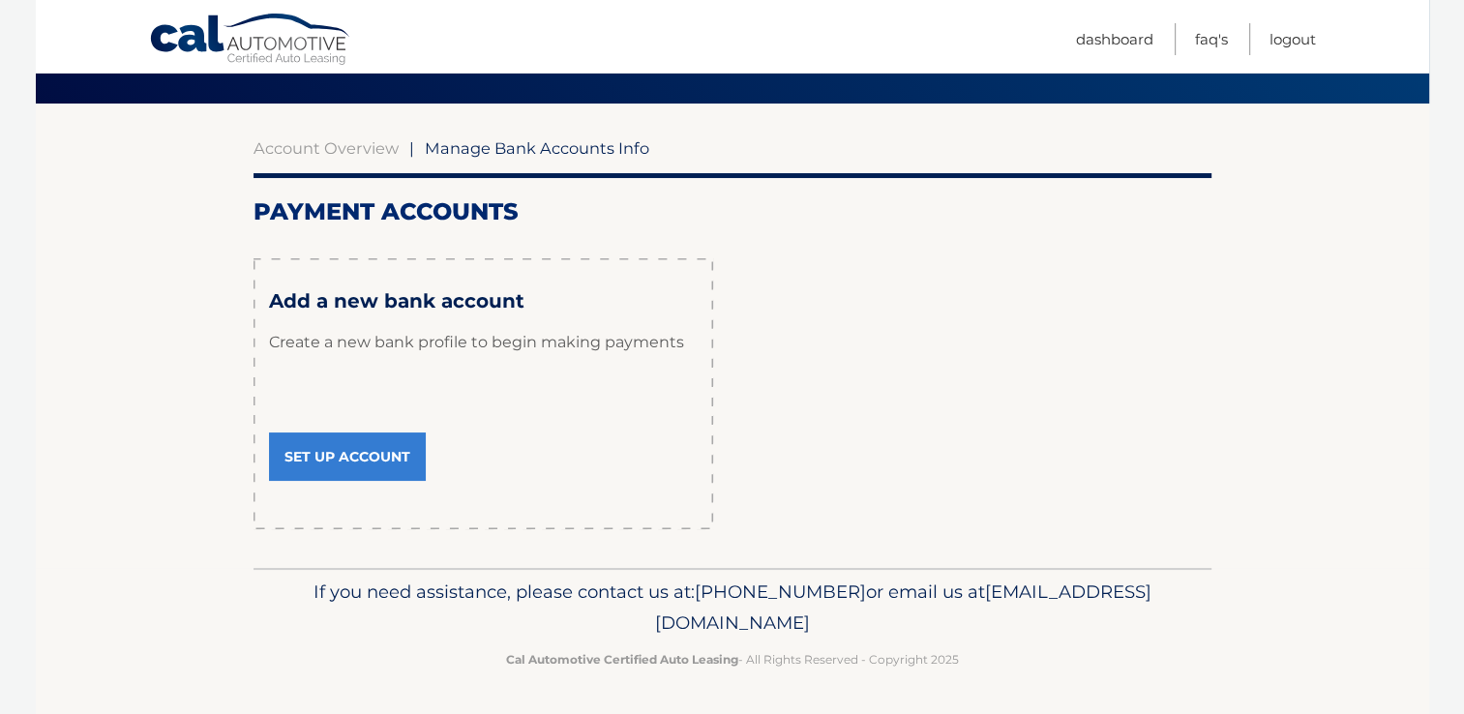
click at [351, 455] on link "Set Up Account" at bounding box center [347, 456] width 157 height 48
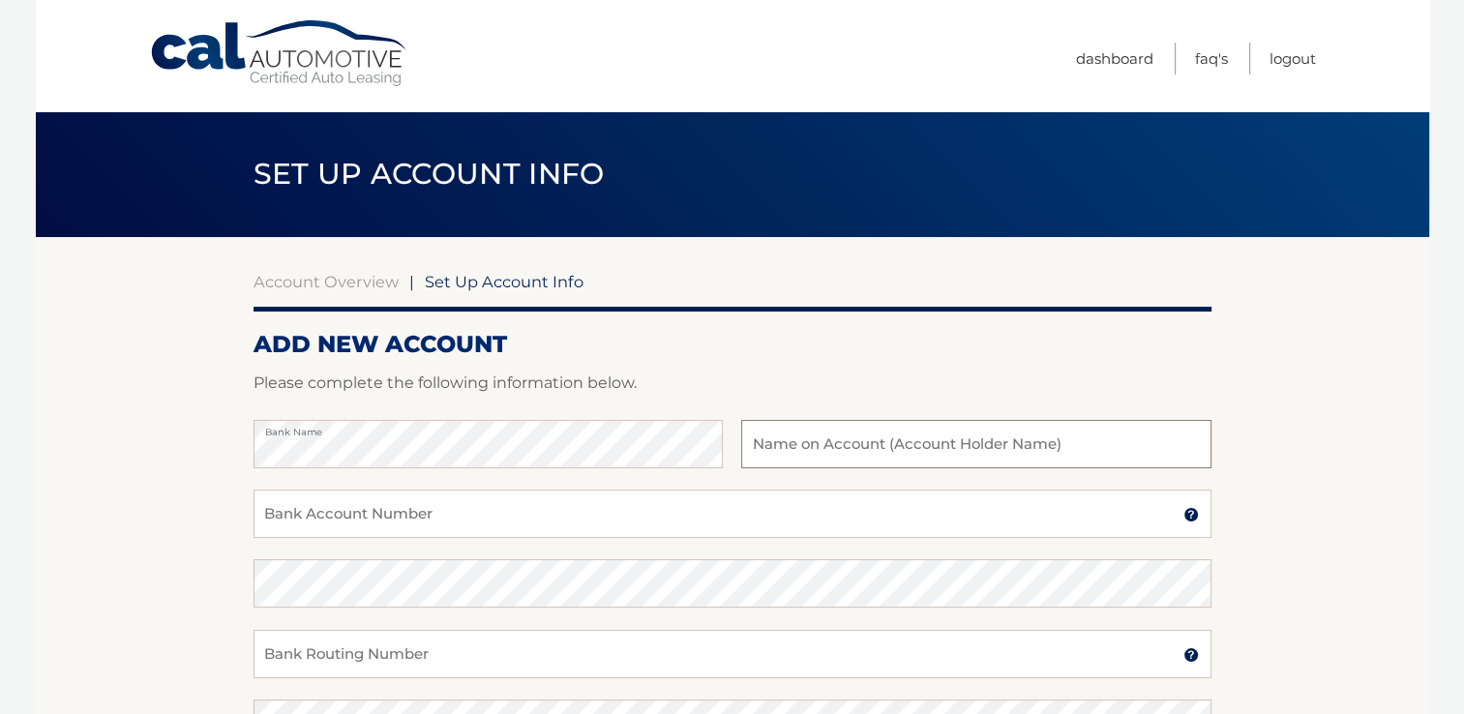
click at [762, 446] on input "text" at bounding box center [975, 444] width 469 height 48
type input "NORMAN WELLINGTON AND PAULINE WELLINGTON"
click at [613, 519] on input "Bank Account Number" at bounding box center [732, 513] width 958 height 48
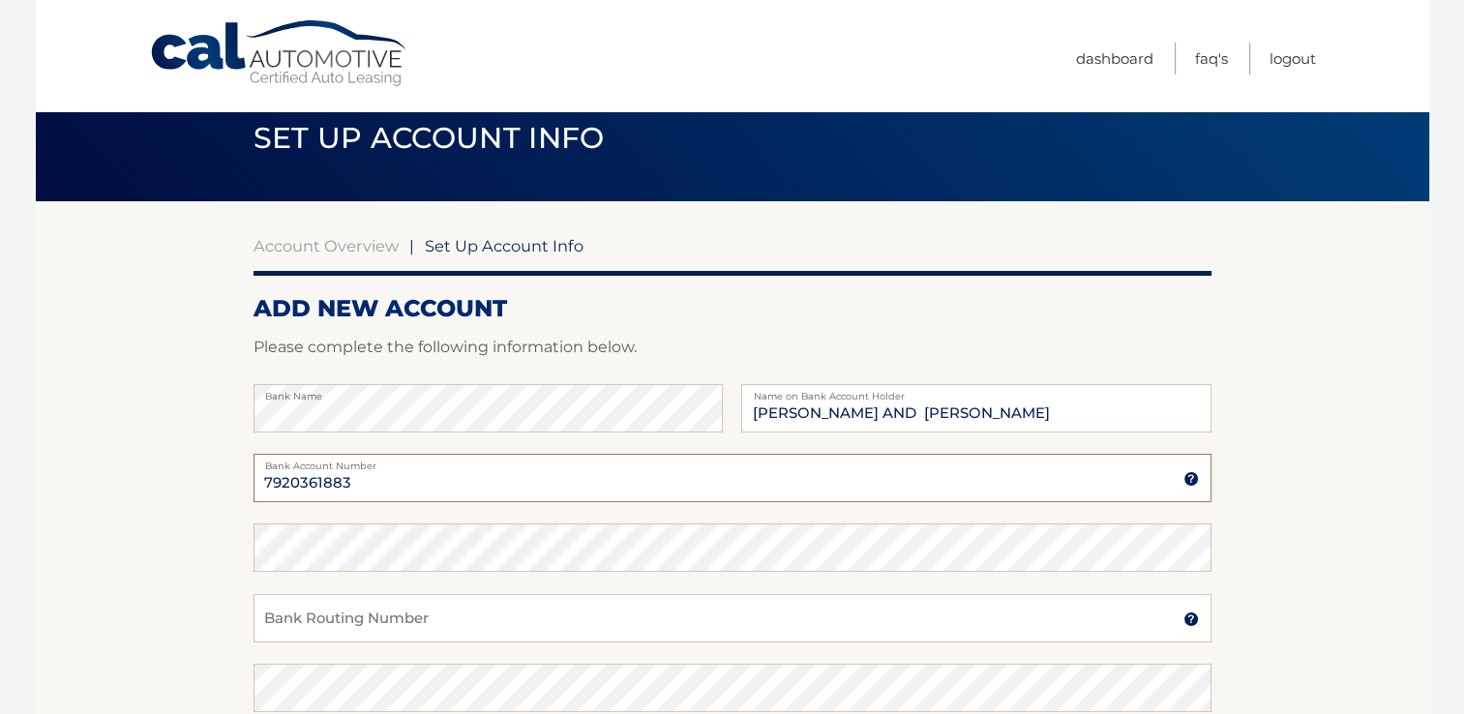
scroll to position [97, 0]
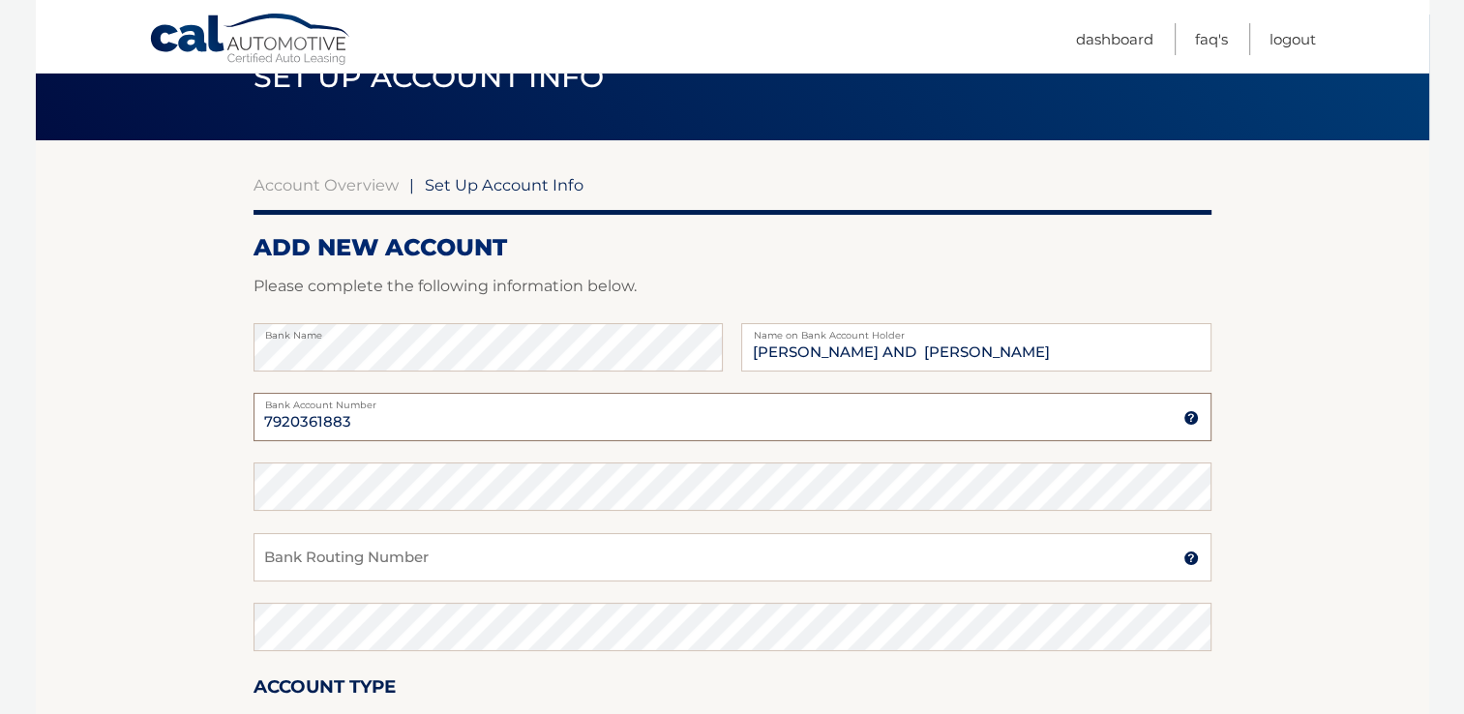
type input "7920361883"
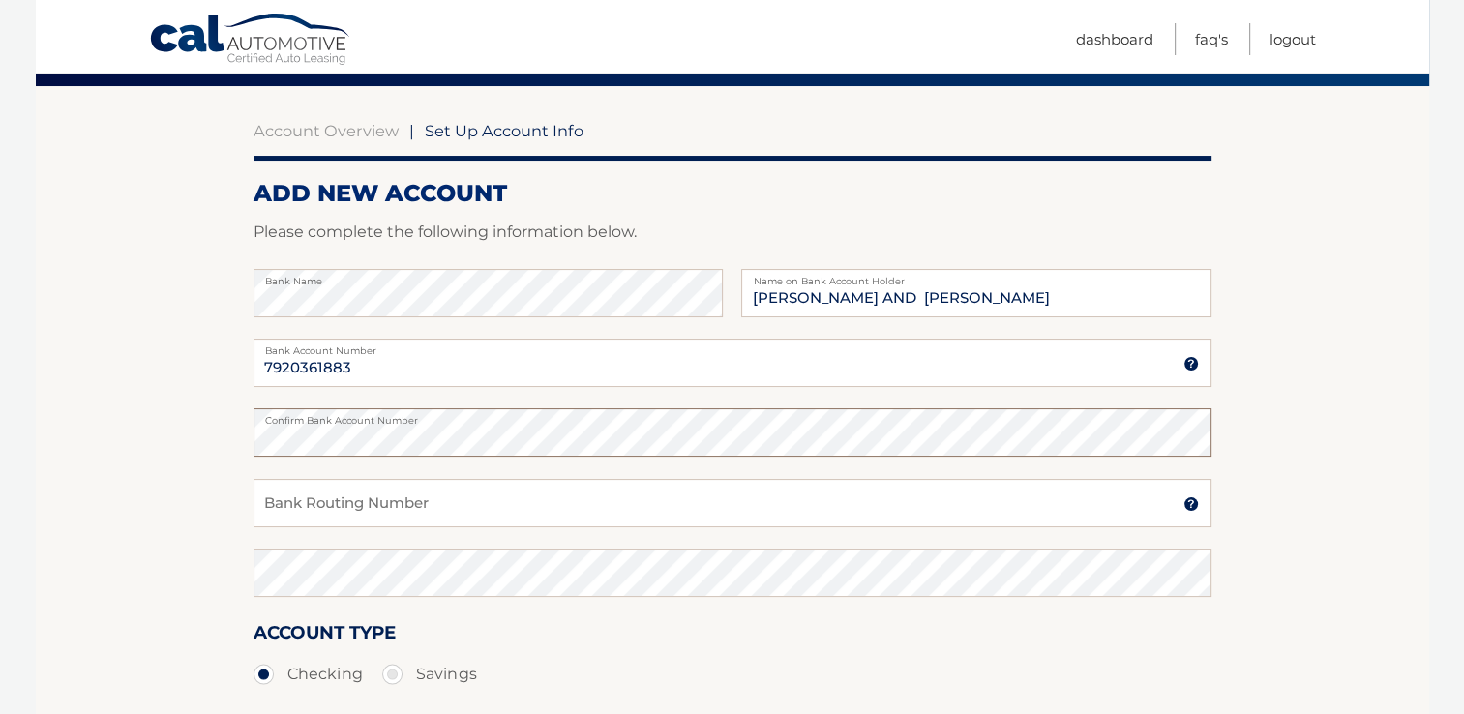
scroll to position [193, 0]
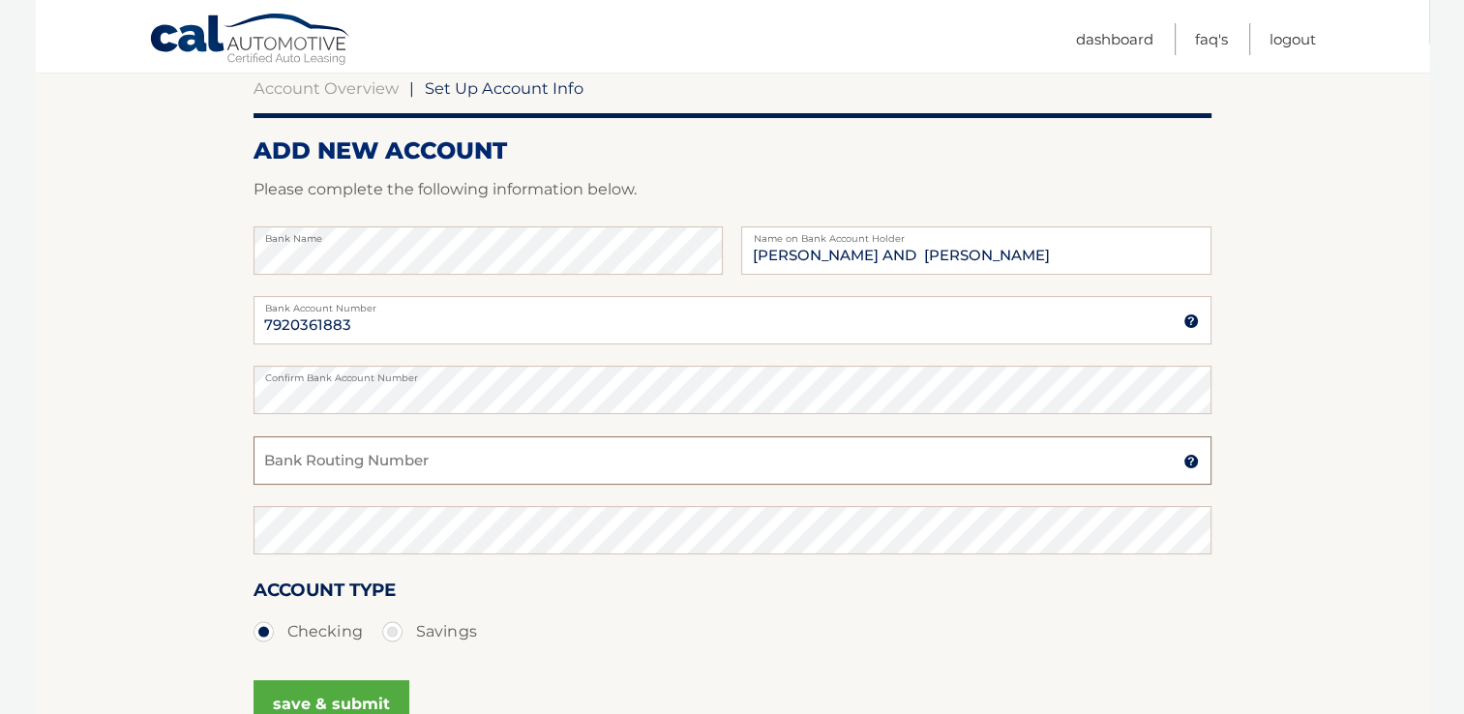
click at [519, 466] on input "Bank Routing Number" at bounding box center [732, 460] width 958 height 48
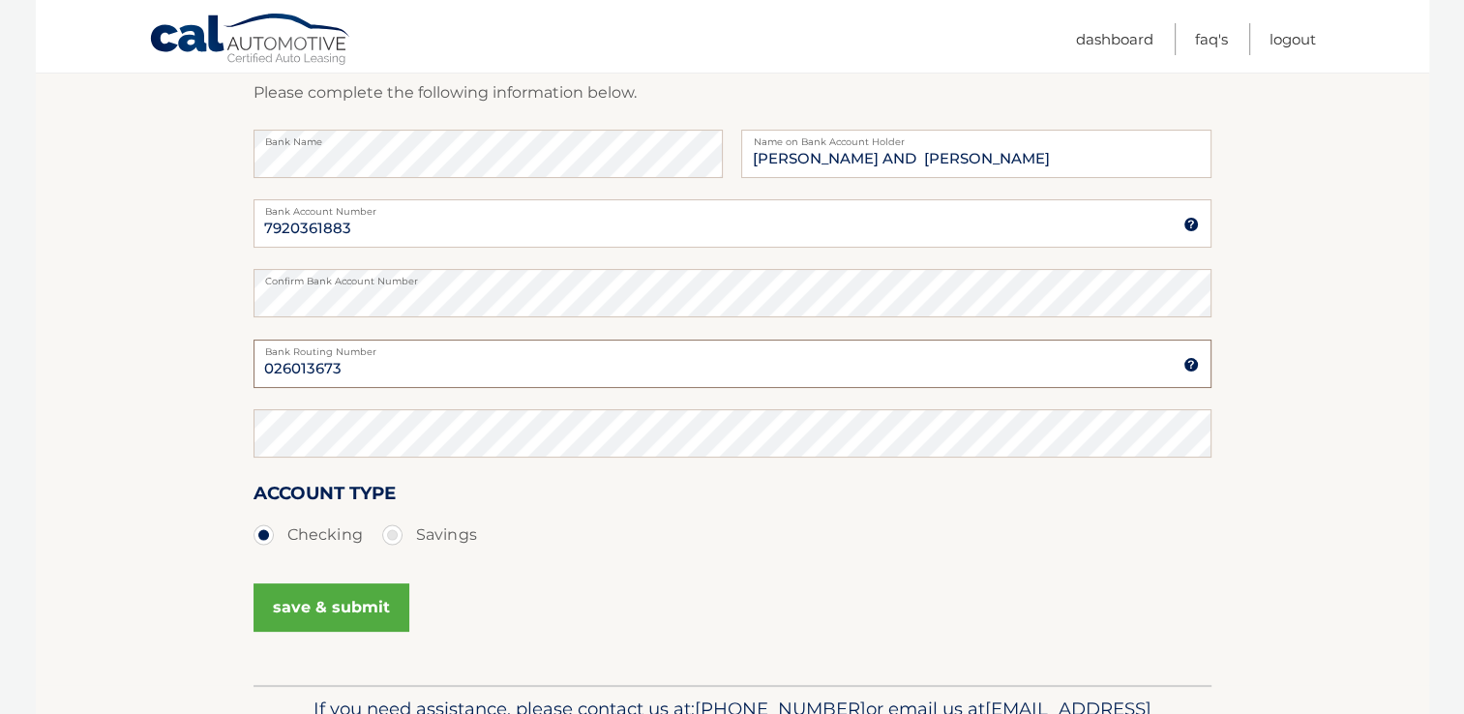
type input "026013673"
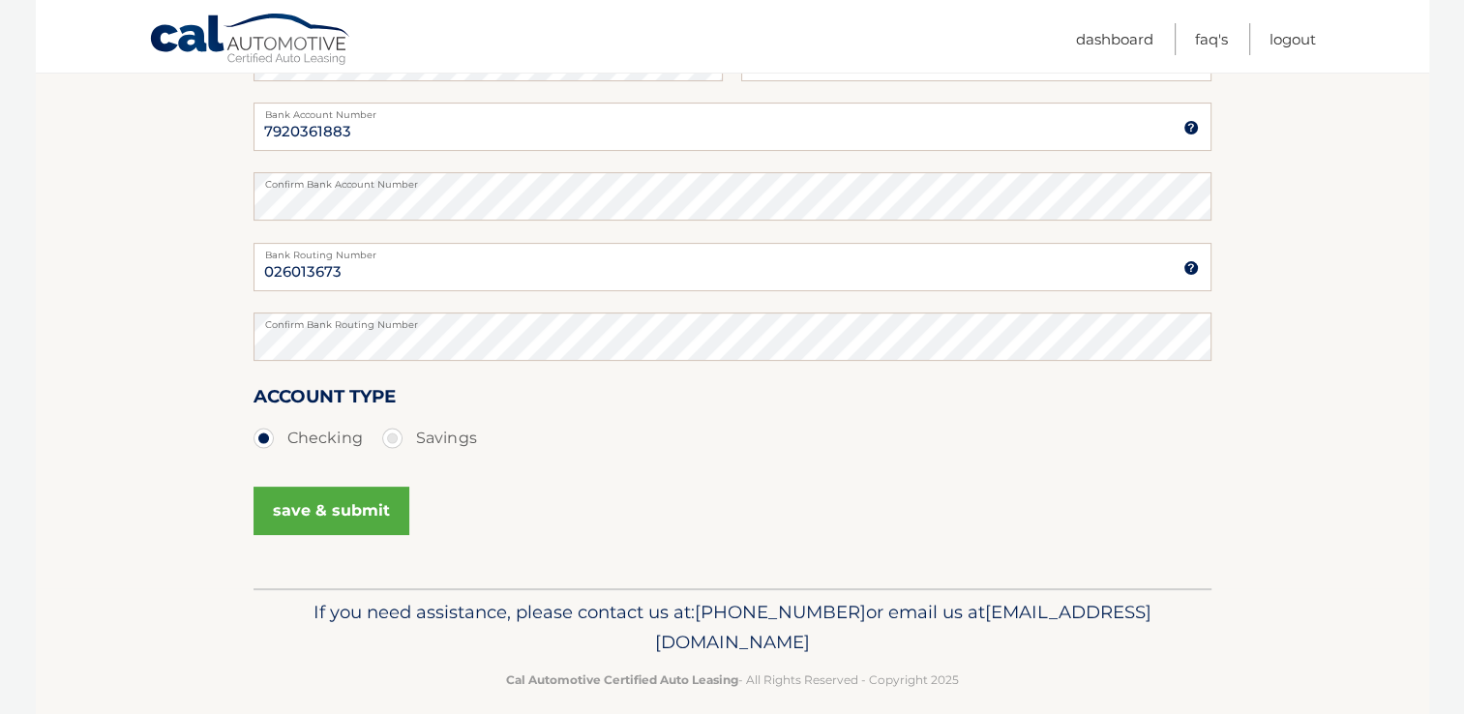
click at [378, 504] on button "save & submit" at bounding box center [331, 511] width 156 height 48
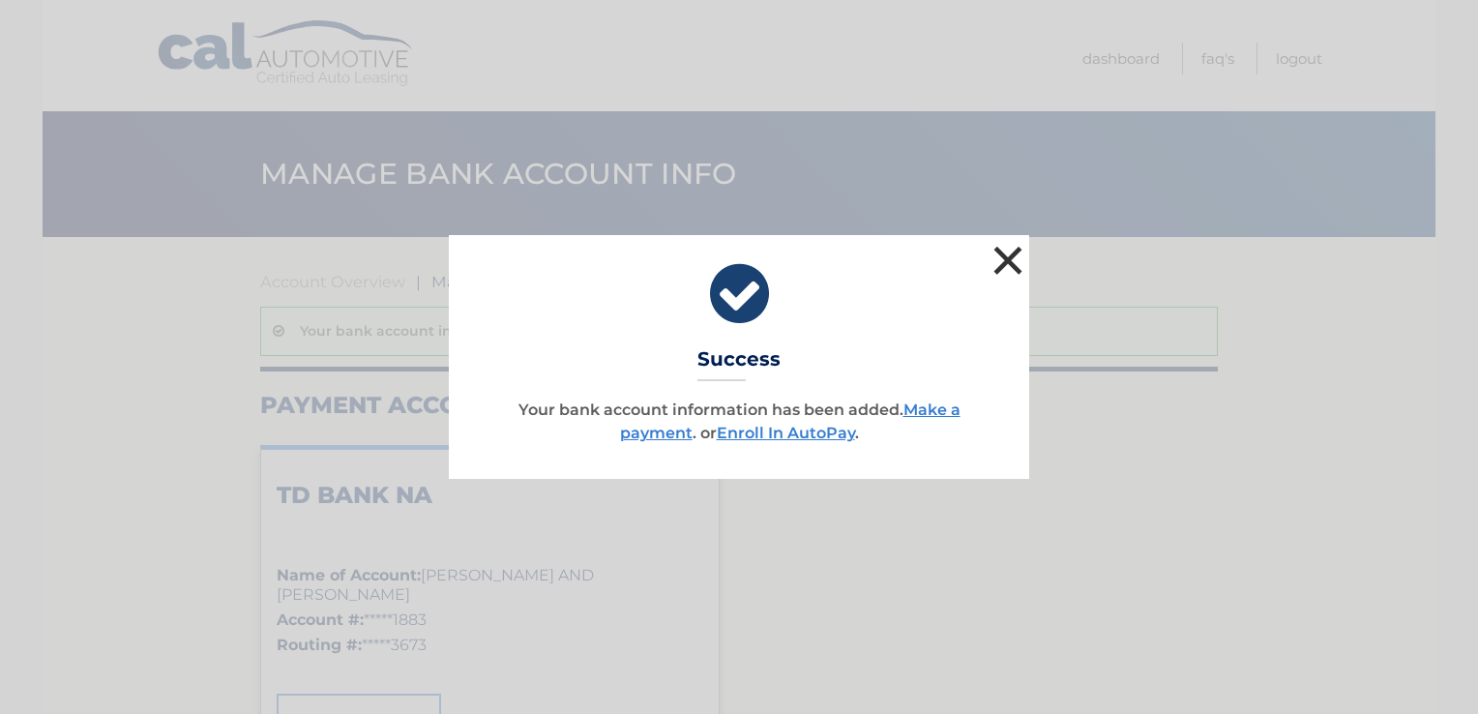
click at [1001, 258] on button "×" at bounding box center [1008, 260] width 39 height 39
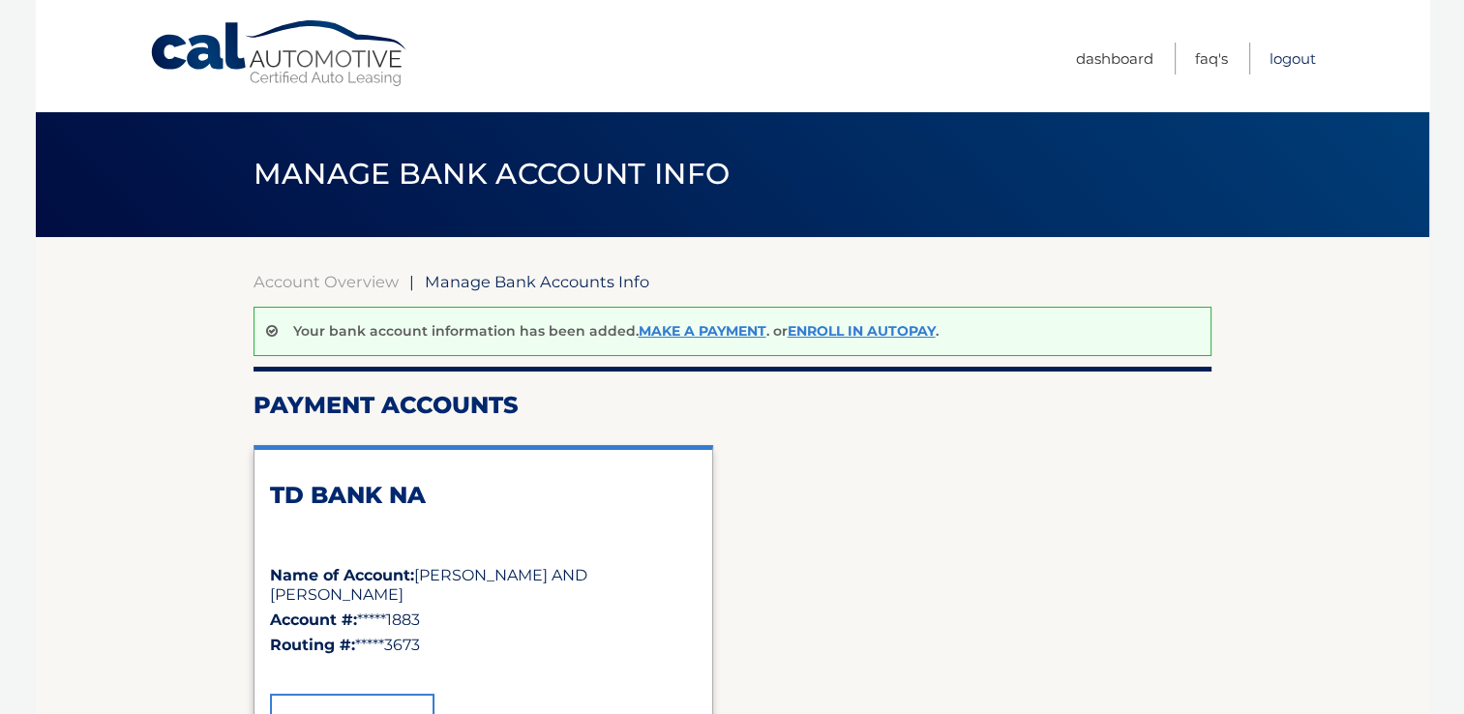
click at [1285, 56] on link "Logout" at bounding box center [1292, 59] width 46 height 32
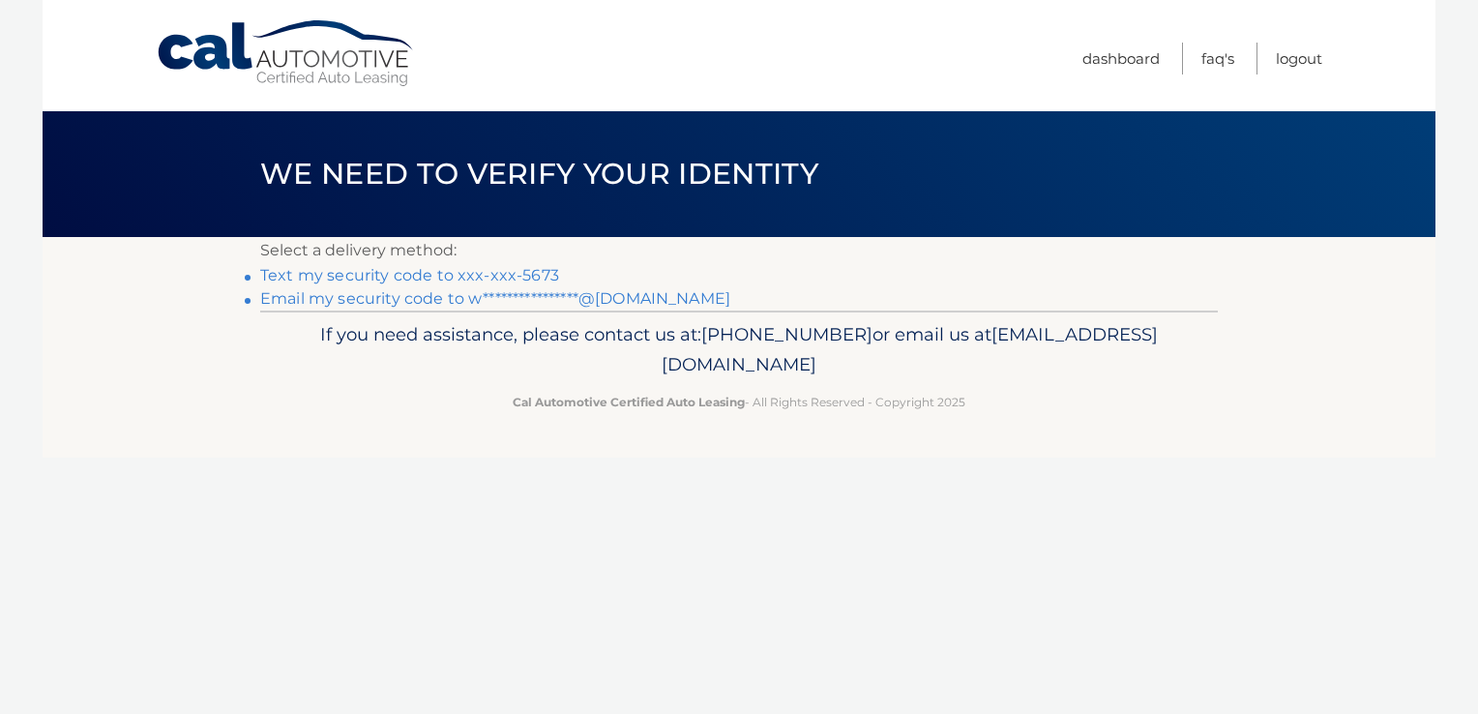
click at [368, 296] on link "**********" at bounding box center [495, 298] width 470 height 18
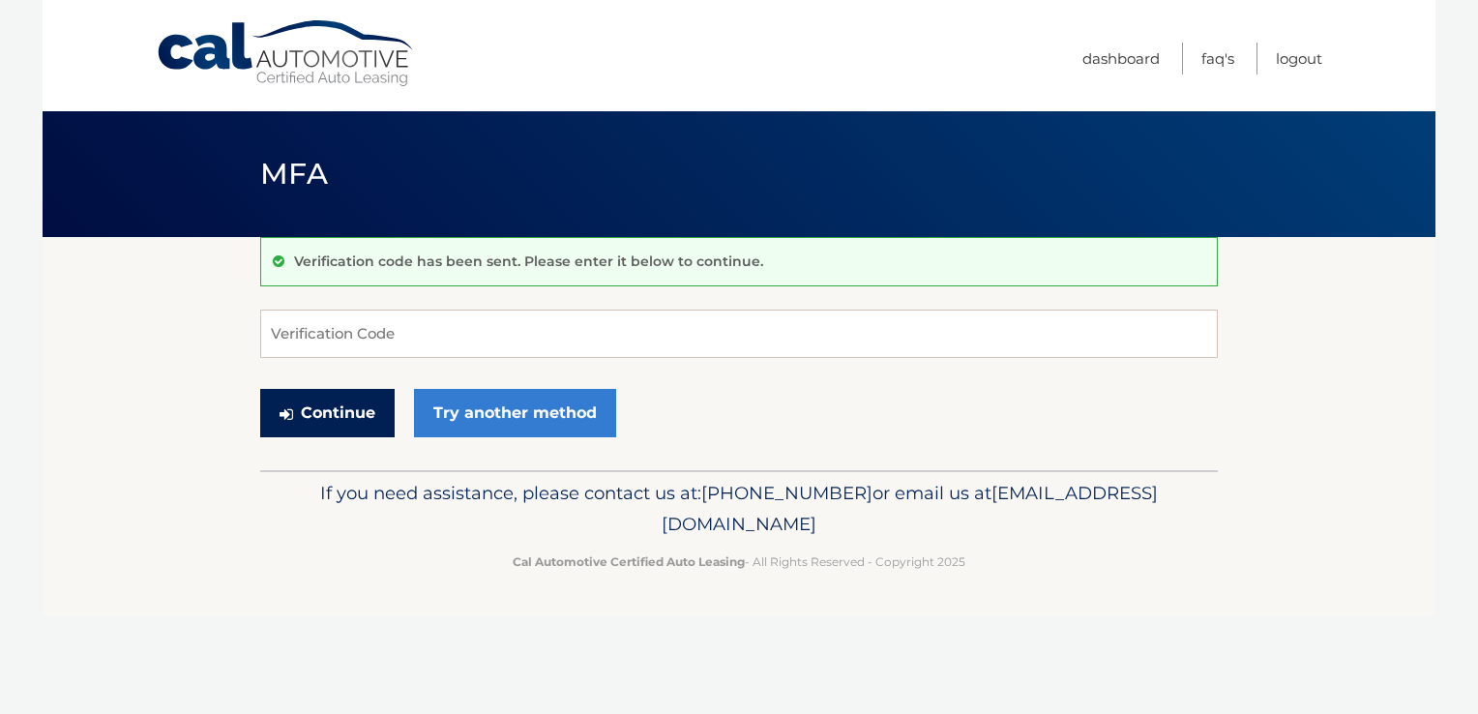
click at [344, 412] on button "Continue" at bounding box center [327, 413] width 134 height 48
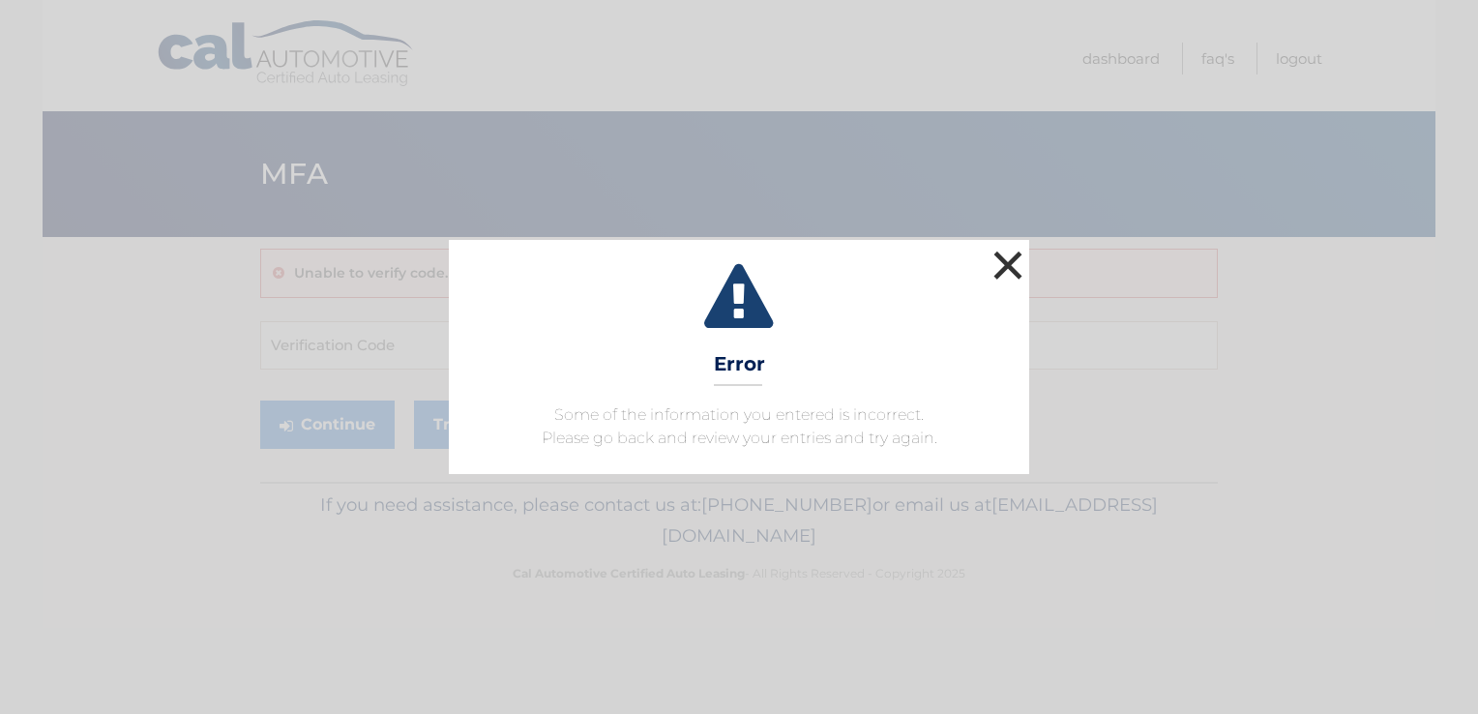
click at [1020, 262] on button "×" at bounding box center [1008, 265] width 39 height 39
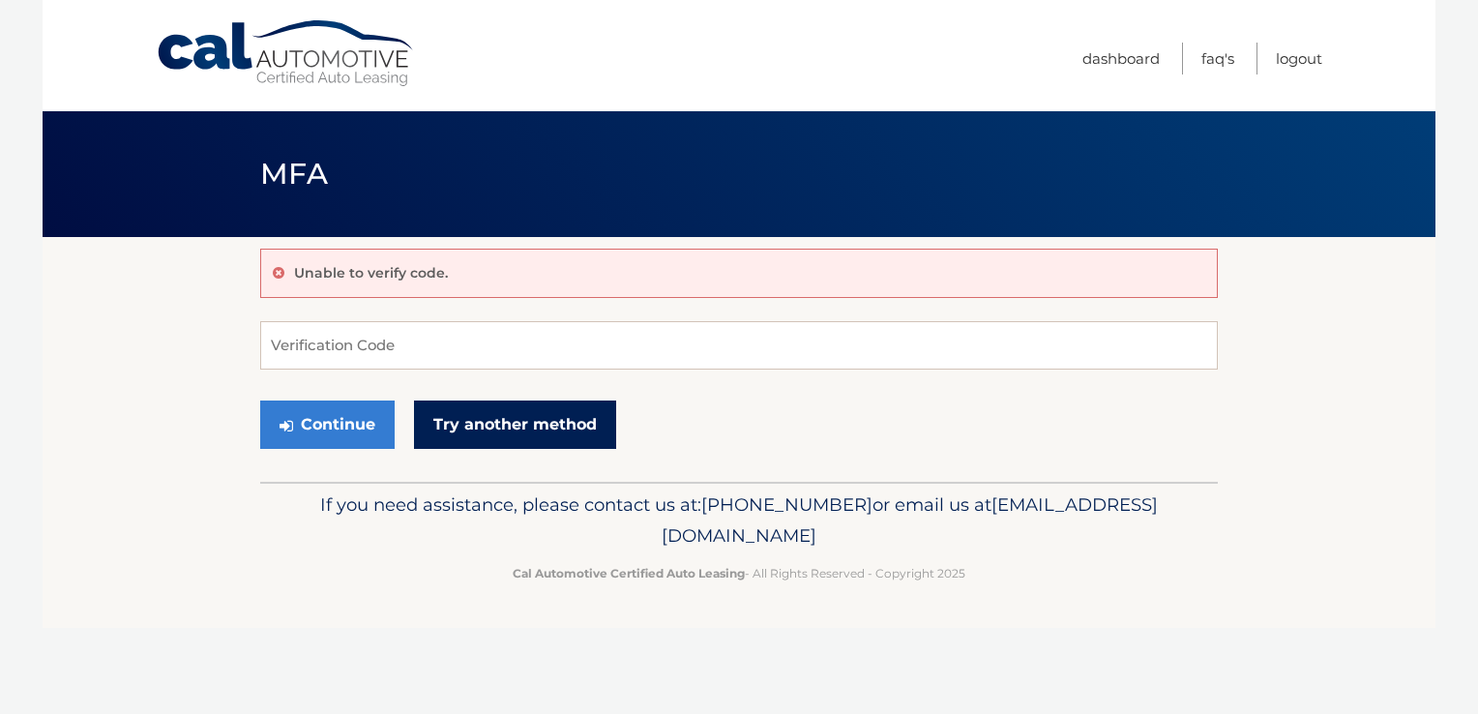
click at [441, 422] on link "Try another method" at bounding box center [515, 424] width 202 height 48
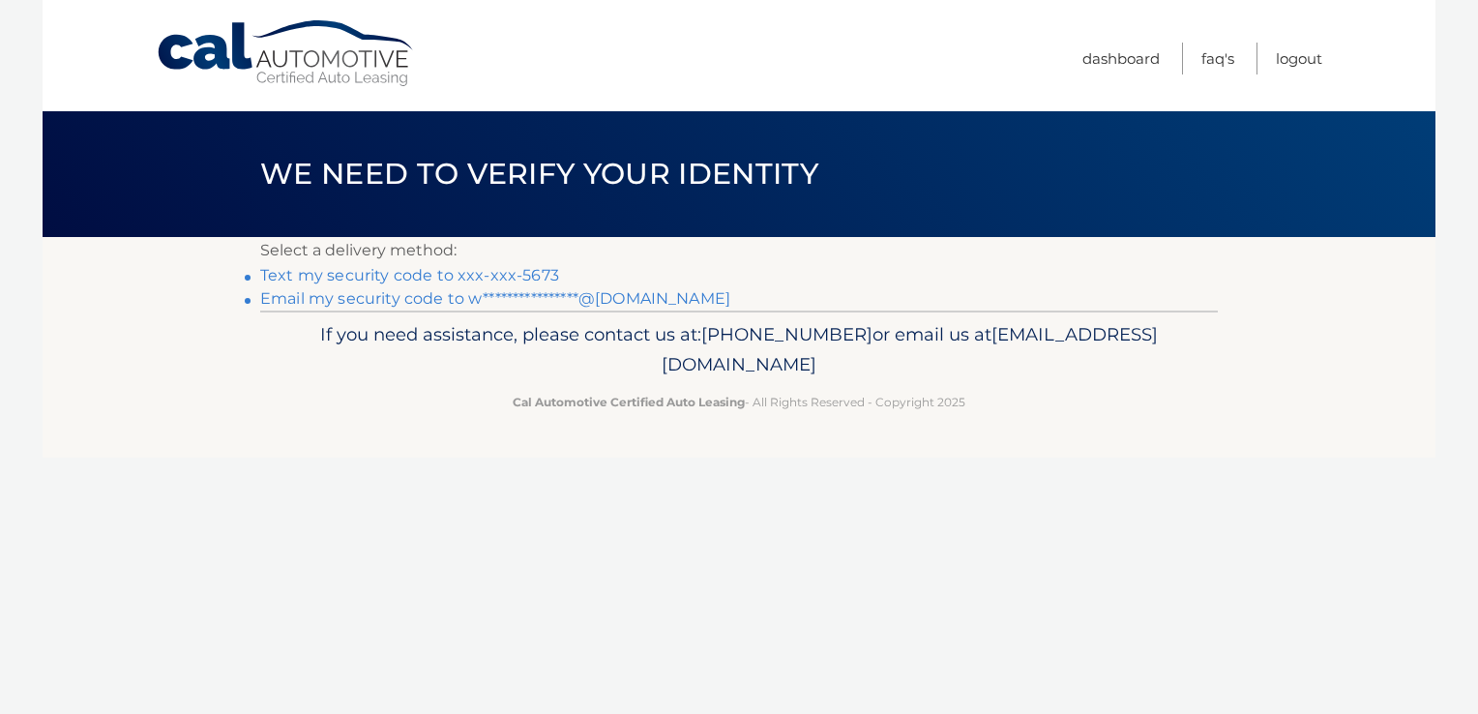
click at [399, 296] on link "**********" at bounding box center [495, 298] width 470 height 18
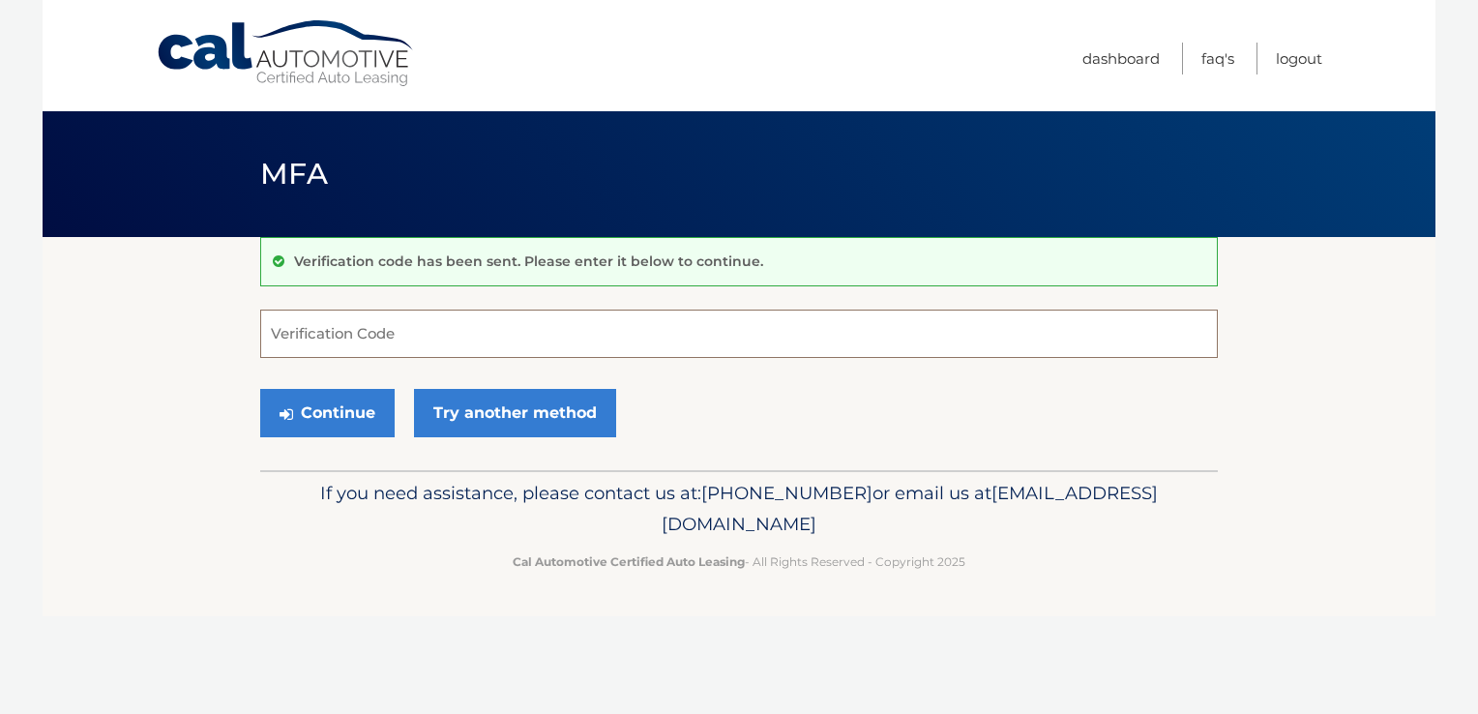
click at [415, 333] on input "Verification Code" at bounding box center [739, 334] width 958 height 48
type input "473988"
click at [356, 415] on button "Continue" at bounding box center [327, 413] width 134 height 48
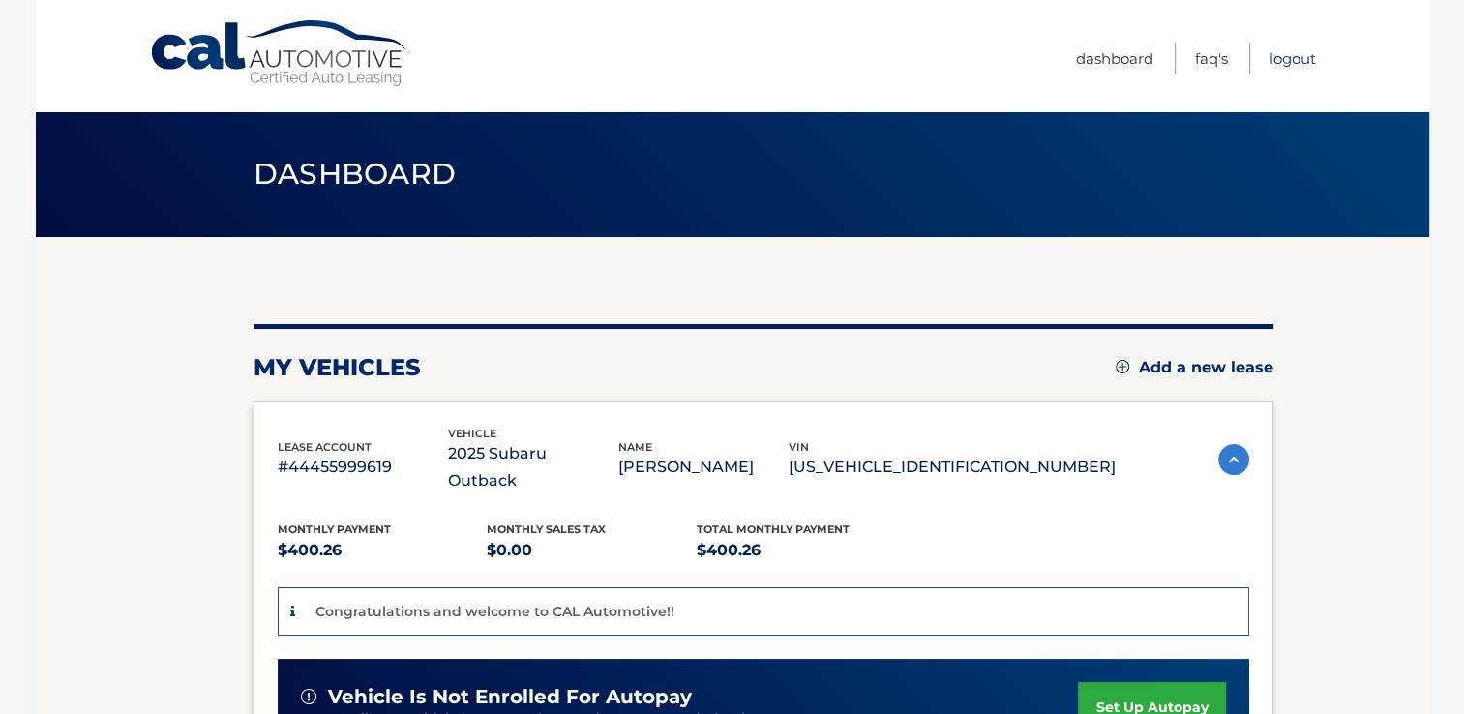
click at [1300, 57] on link "Logout" at bounding box center [1292, 59] width 46 height 32
